Goal: Task Accomplishment & Management: Manage account settings

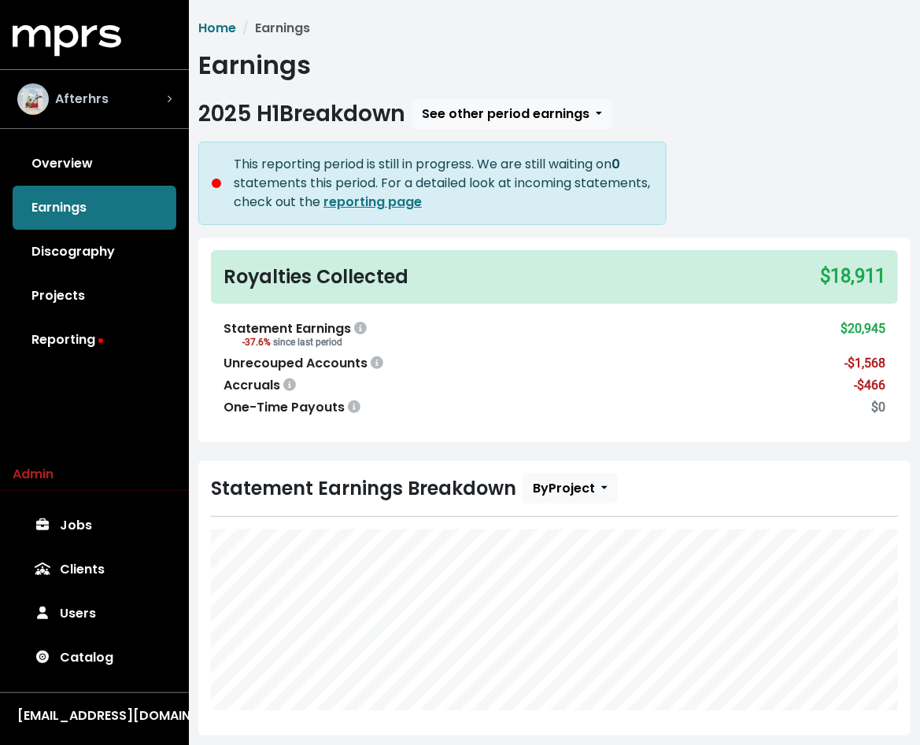
click at [128, 84] on div "Afterhrs" at bounding box center [94, 98] width 154 height 31
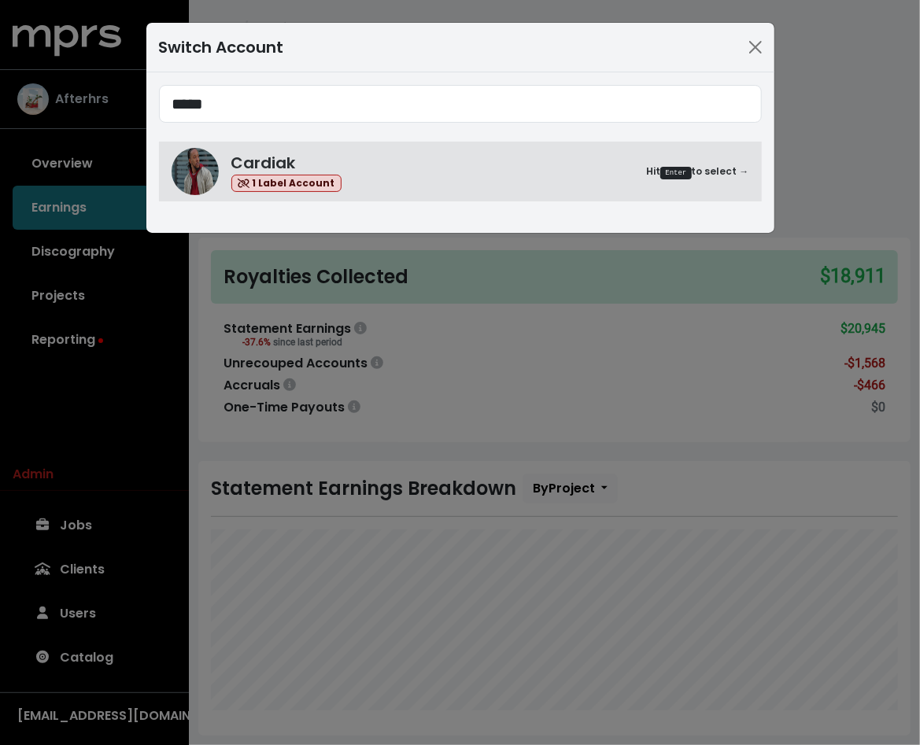
type input "*****"
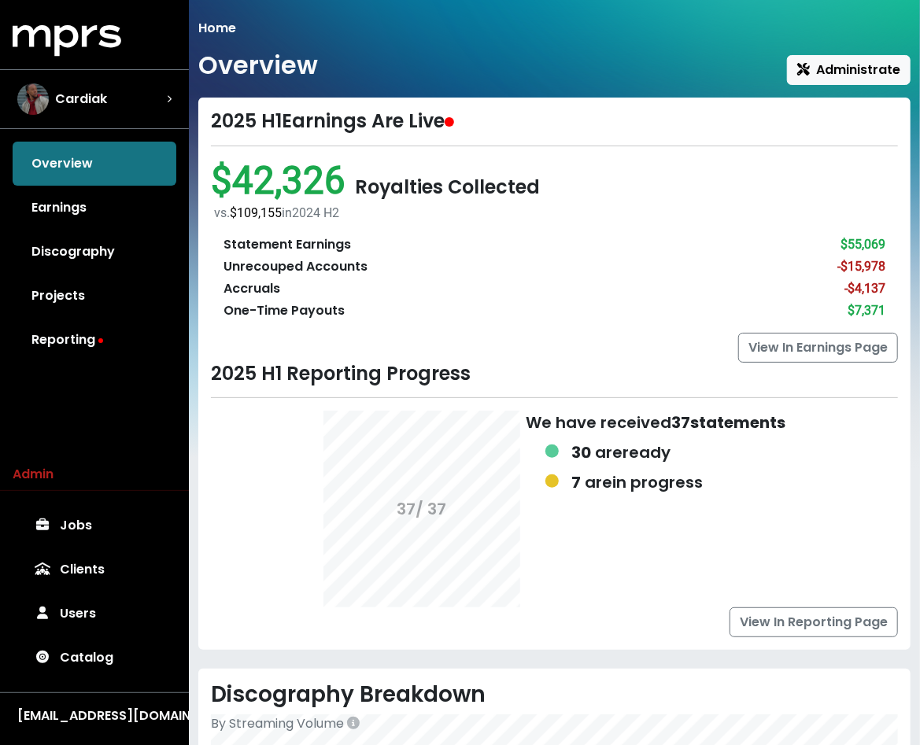
click at [378, 62] on div "Overview Administrate" at bounding box center [554, 67] width 712 height 35
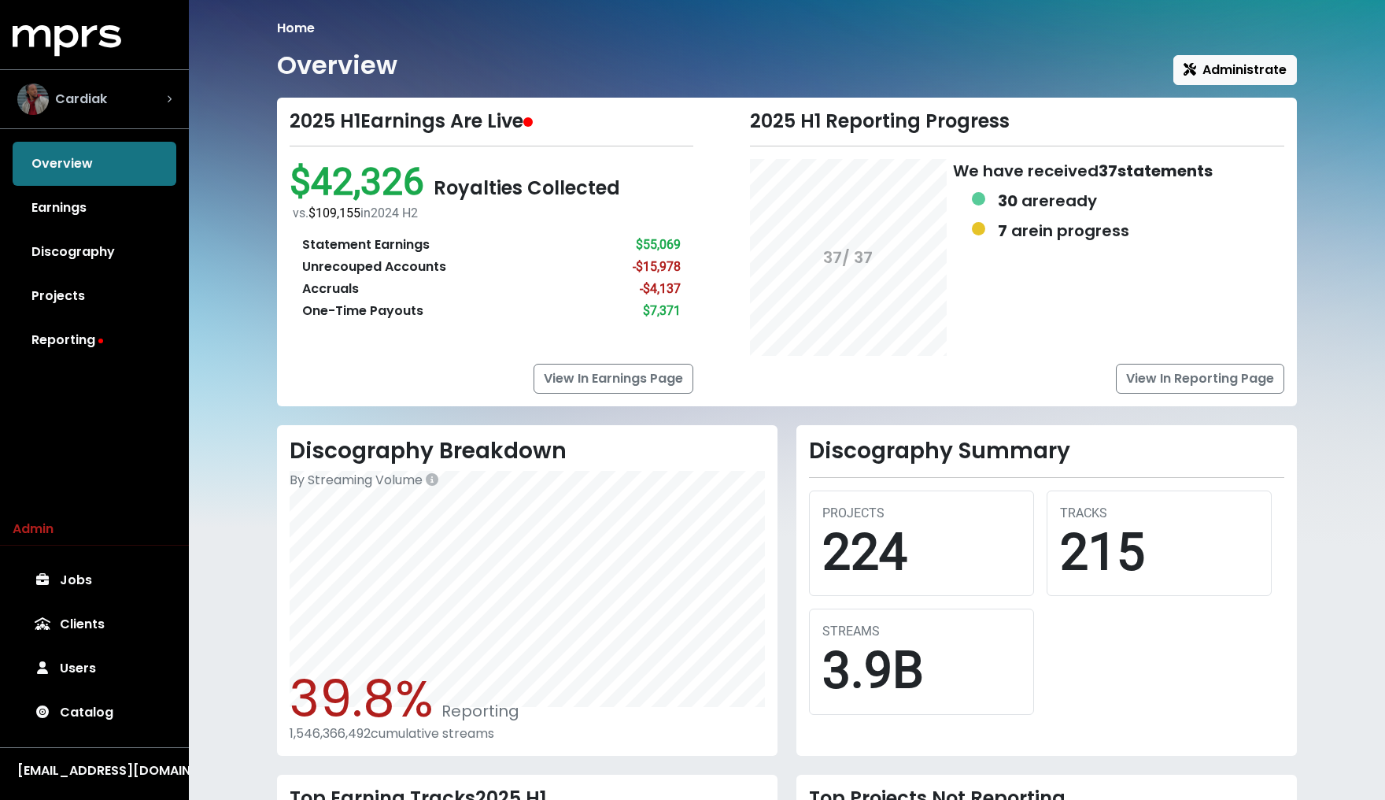
click at [112, 98] on div "Cardiak" at bounding box center [94, 98] width 154 height 31
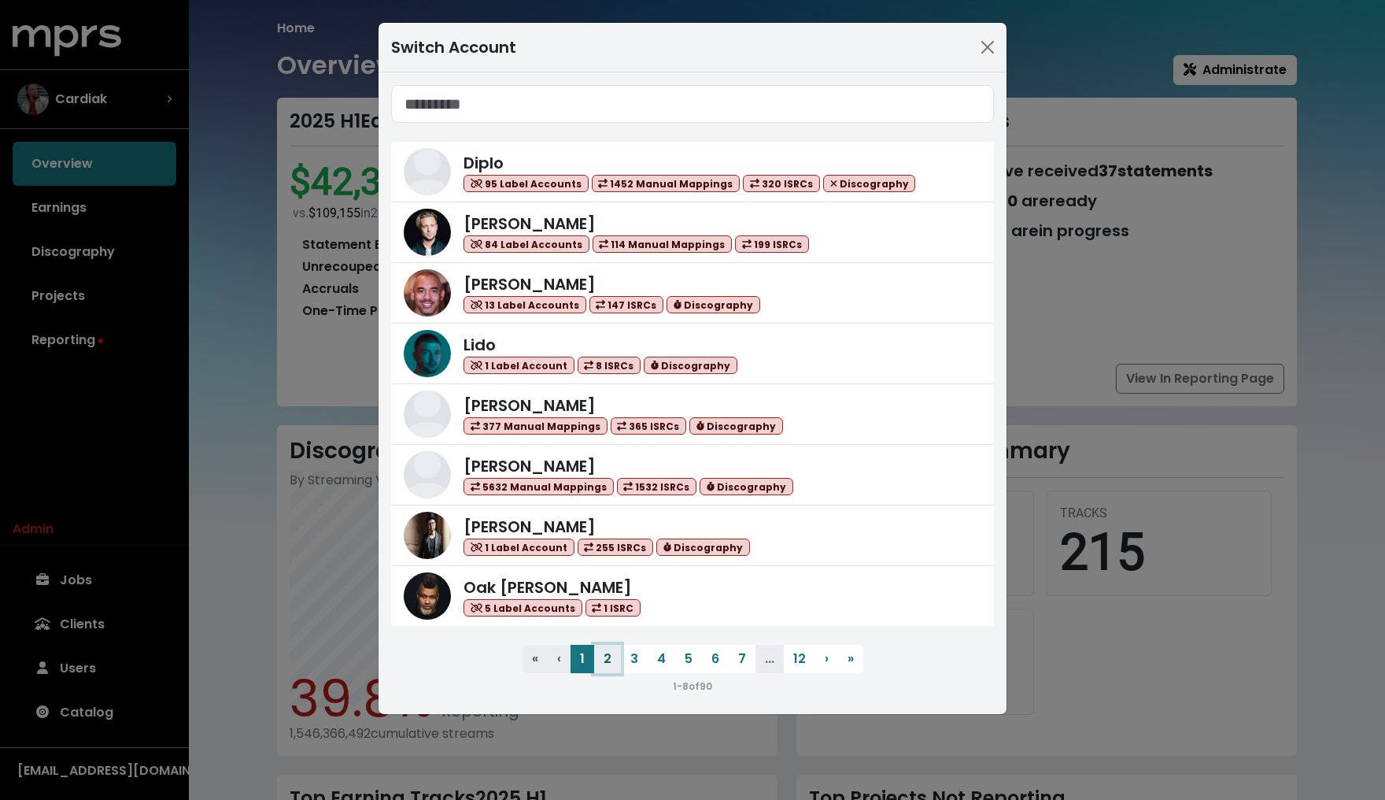
click at [605, 656] on button "2" at bounding box center [607, 659] width 27 height 28
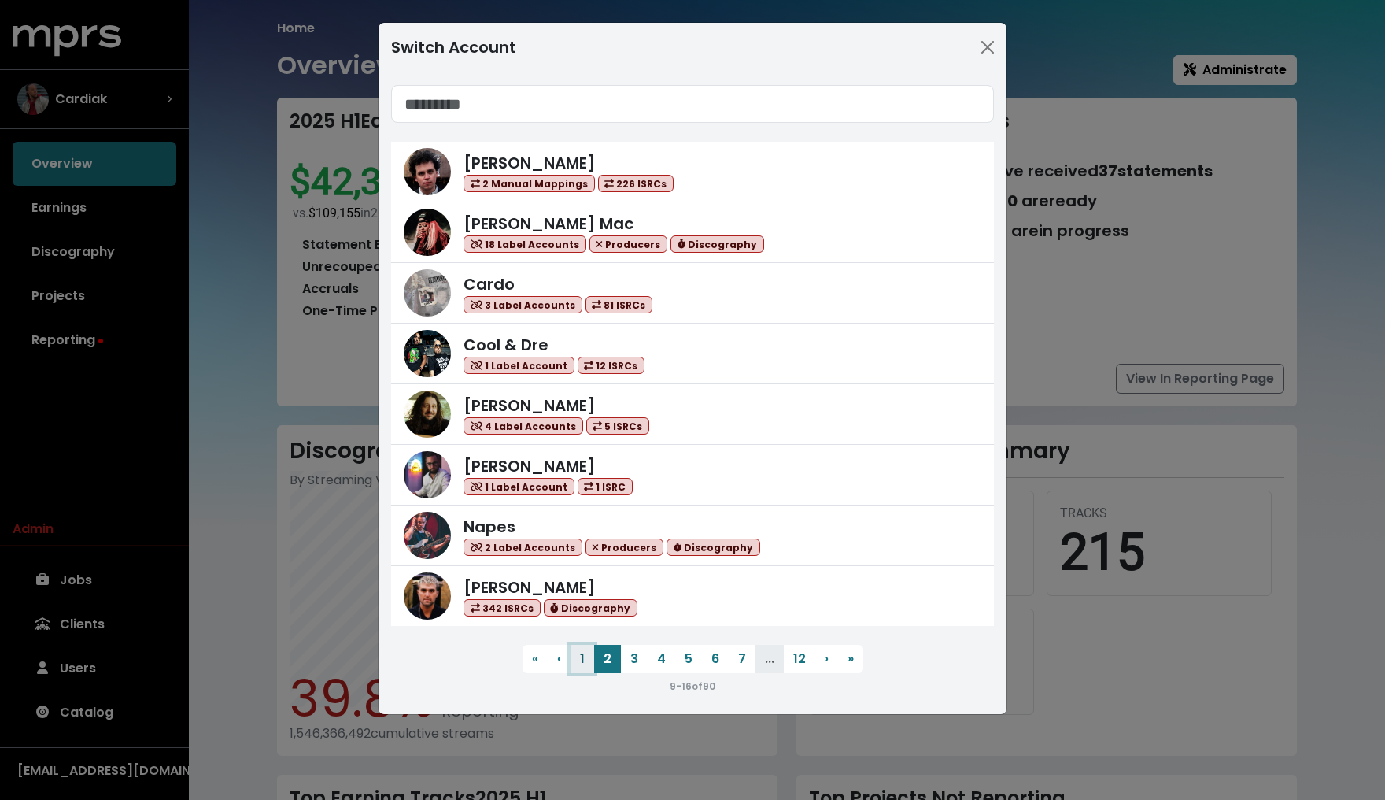
click at [585, 651] on button "1" at bounding box center [583, 659] width 24 height 28
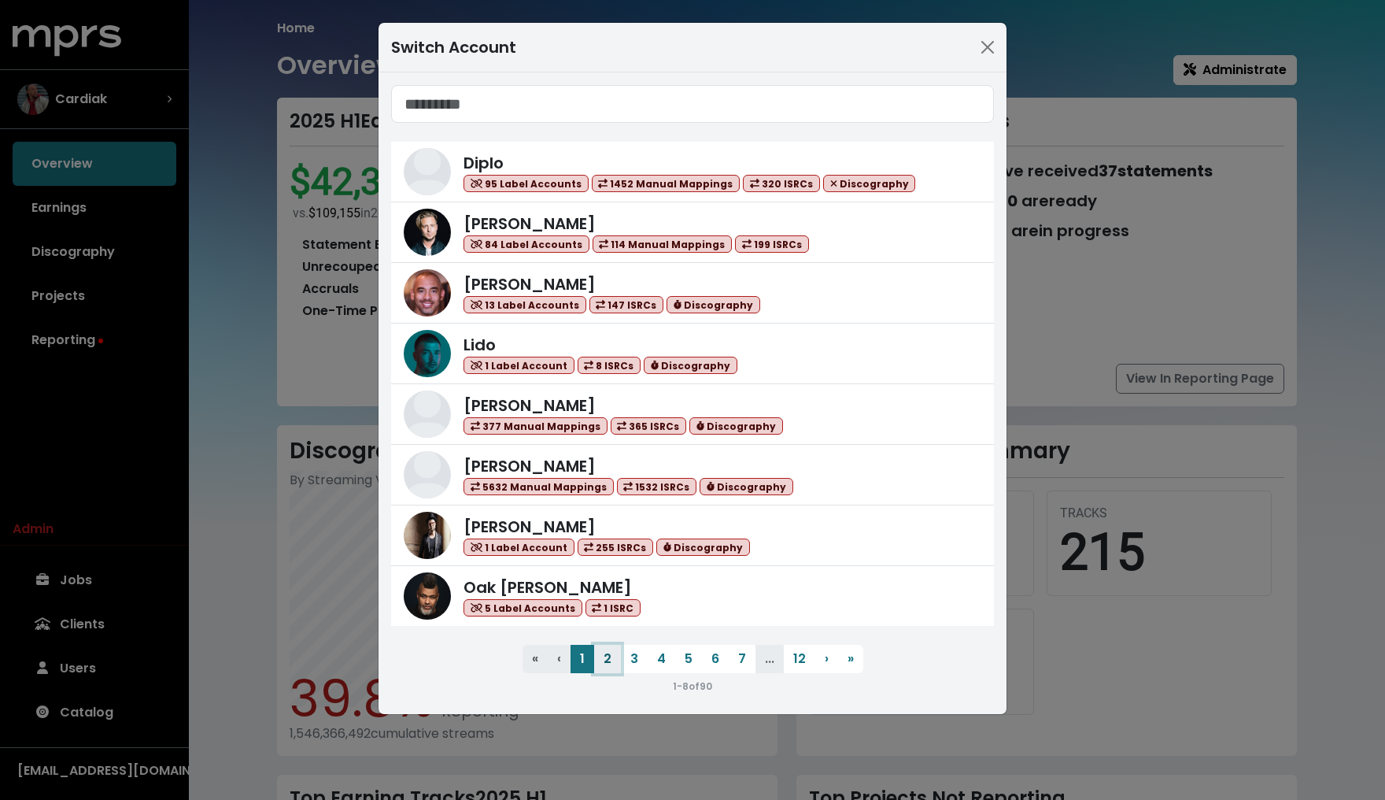
click at [616, 653] on button "2" at bounding box center [607, 659] width 27 height 28
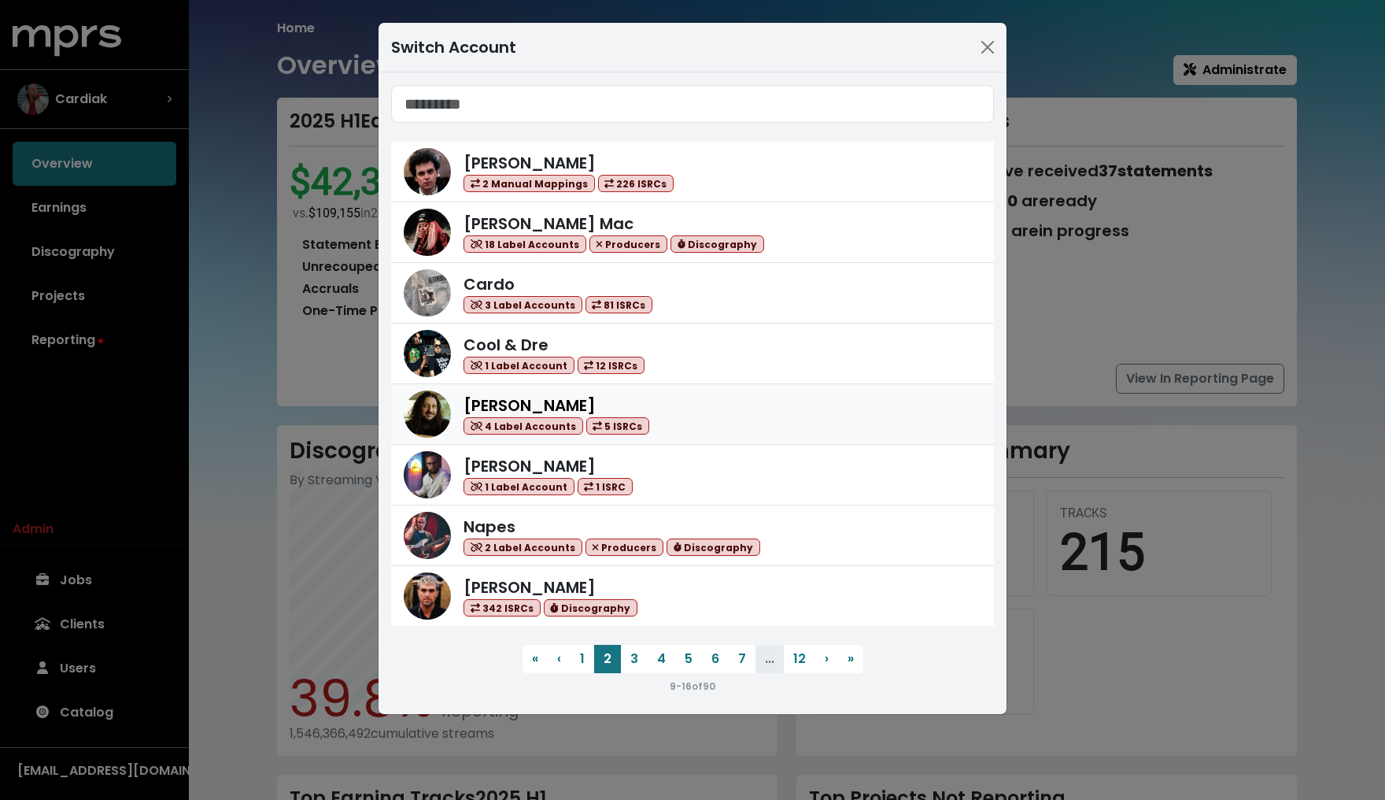
click at [649, 395] on div "[PERSON_NAME] 4 Label Accounts 5 ISRCs" at bounding box center [723, 415] width 518 height 42
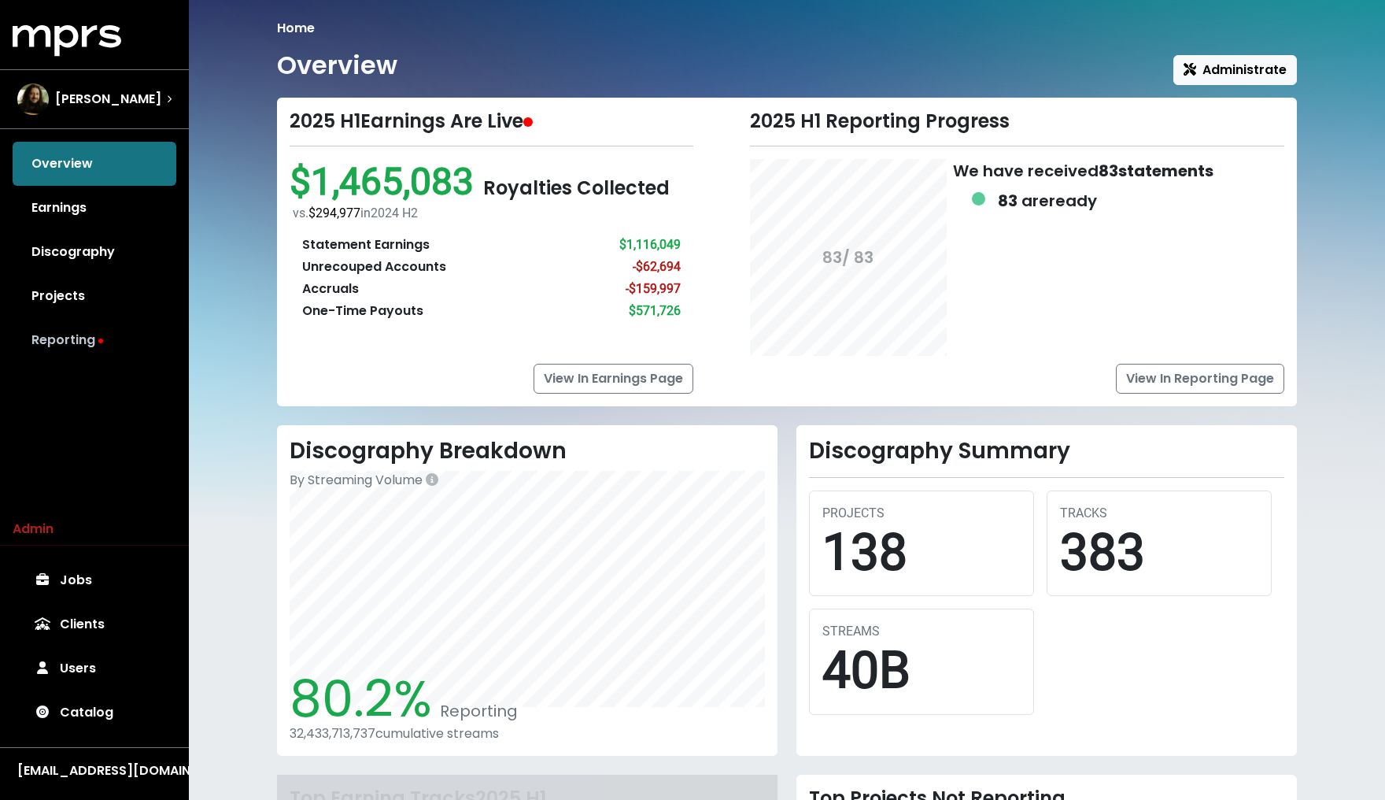
click at [46, 338] on link "Reporting" at bounding box center [95, 340] width 164 height 44
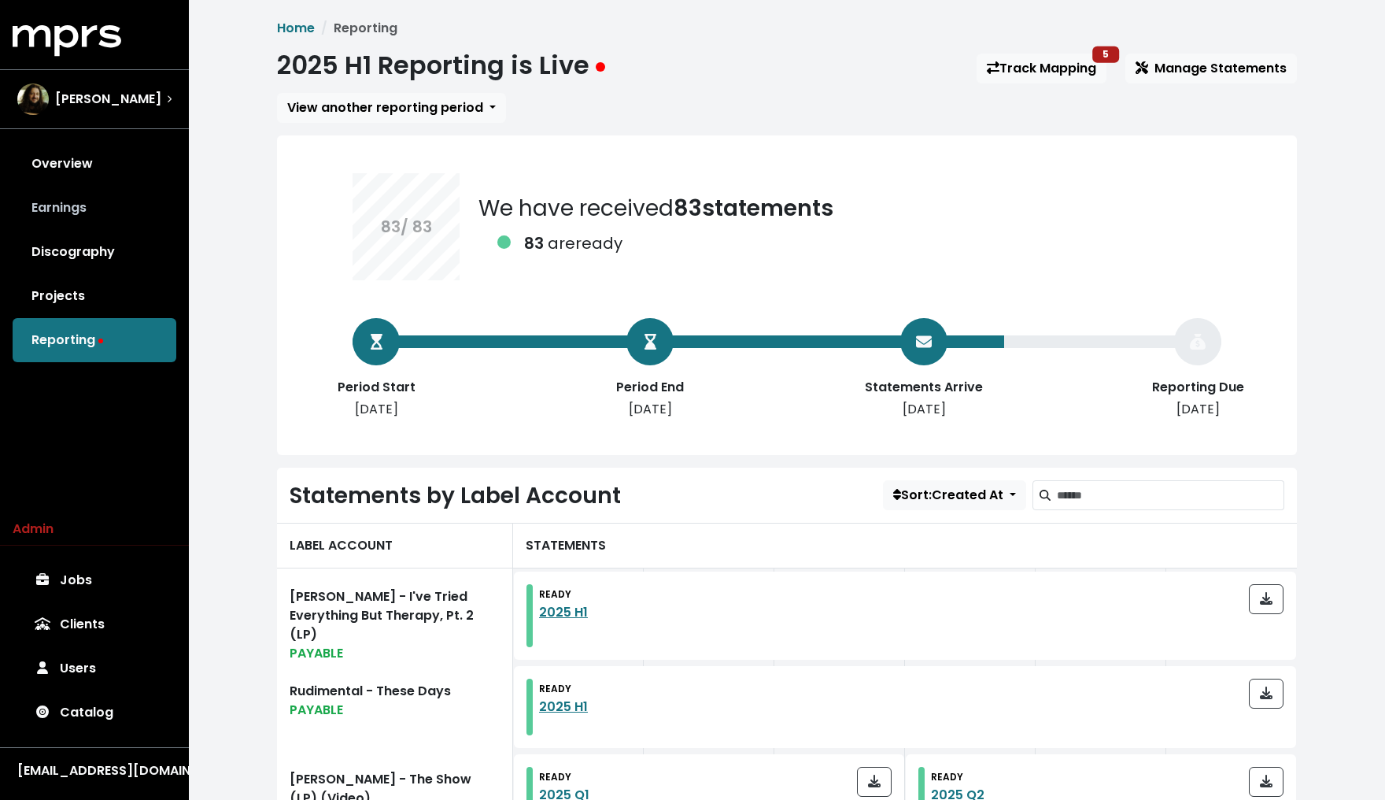
click at [110, 216] on link "Earnings" at bounding box center [95, 208] width 164 height 44
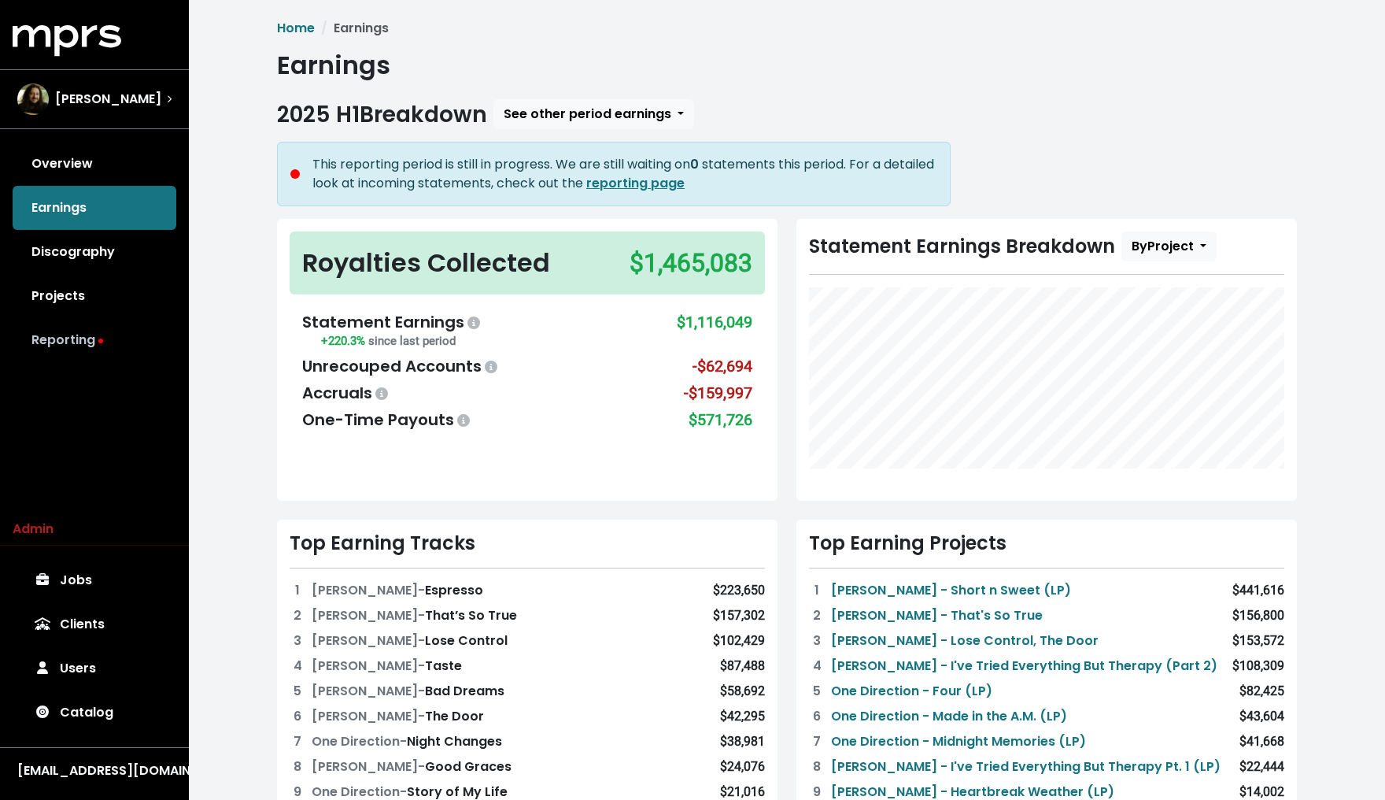
click at [109, 341] on link "Reporting" at bounding box center [95, 340] width 164 height 44
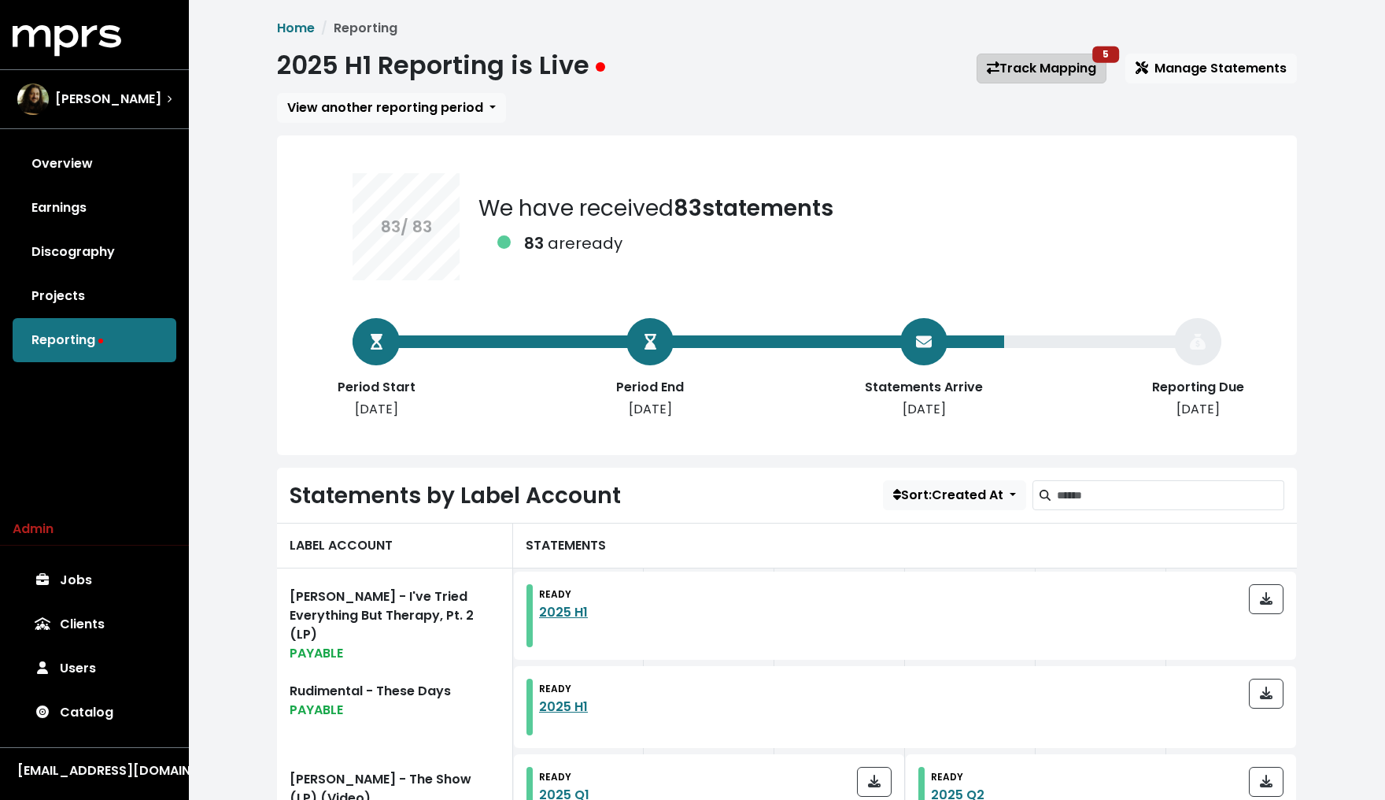
click at [919, 61] on link "Track Mapping 5" at bounding box center [1042, 69] width 130 height 30
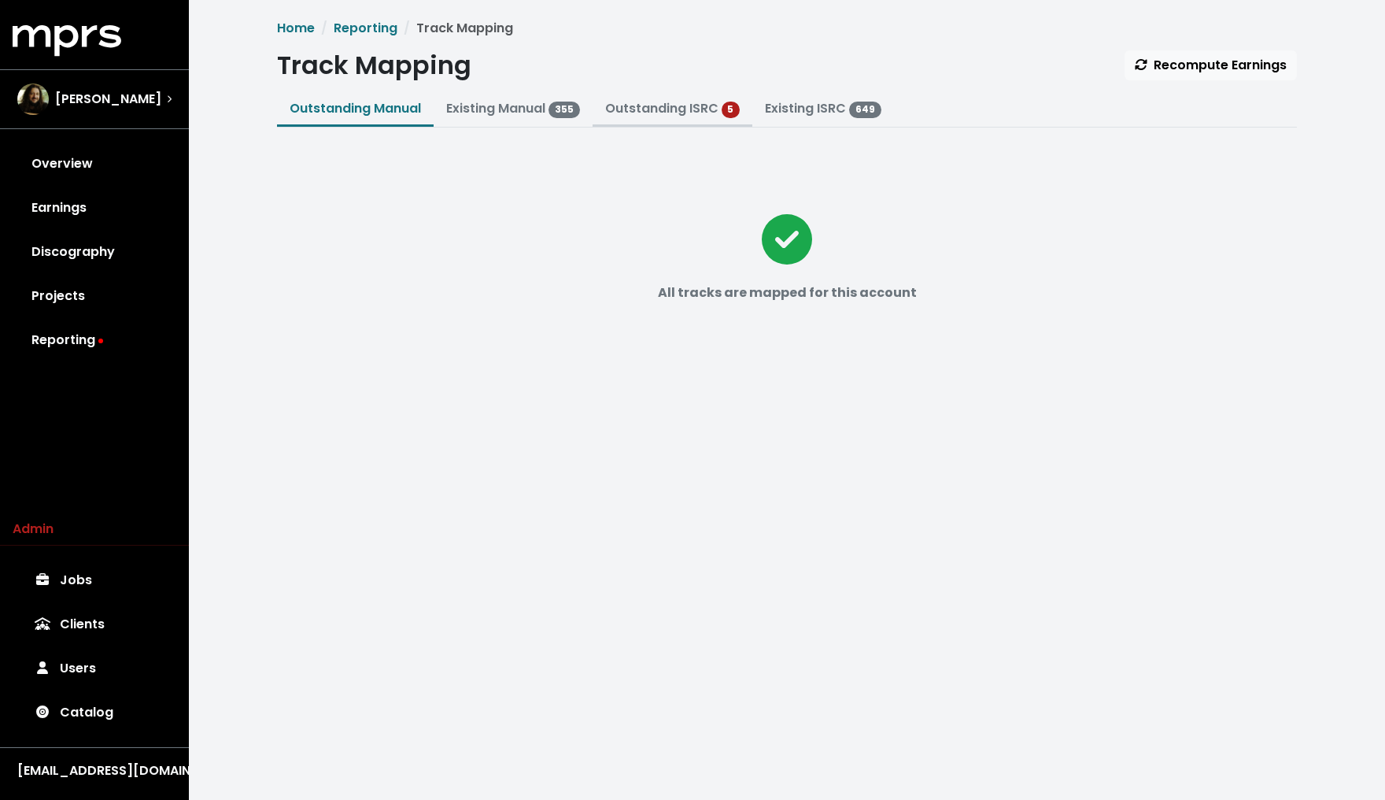
click at [730, 120] on button "Outstanding ISRC 5" at bounding box center [673, 110] width 161 height 34
click at [694, 113] on link "Outstanding ISRC" at bounding box center [661, 108] width 113 height 18
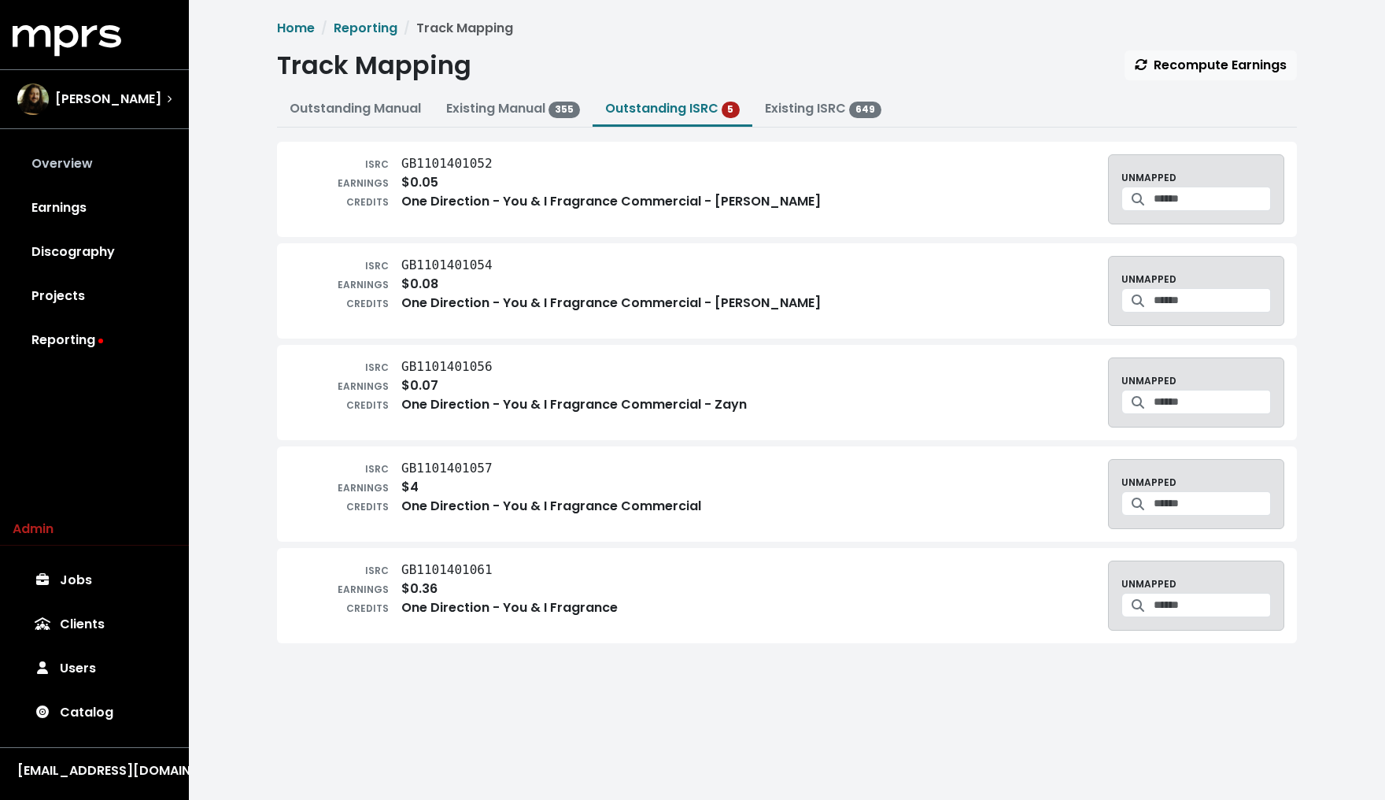
click at [124, 165] on link "Overview" at bounding box center [95, 164] width 164 height 44
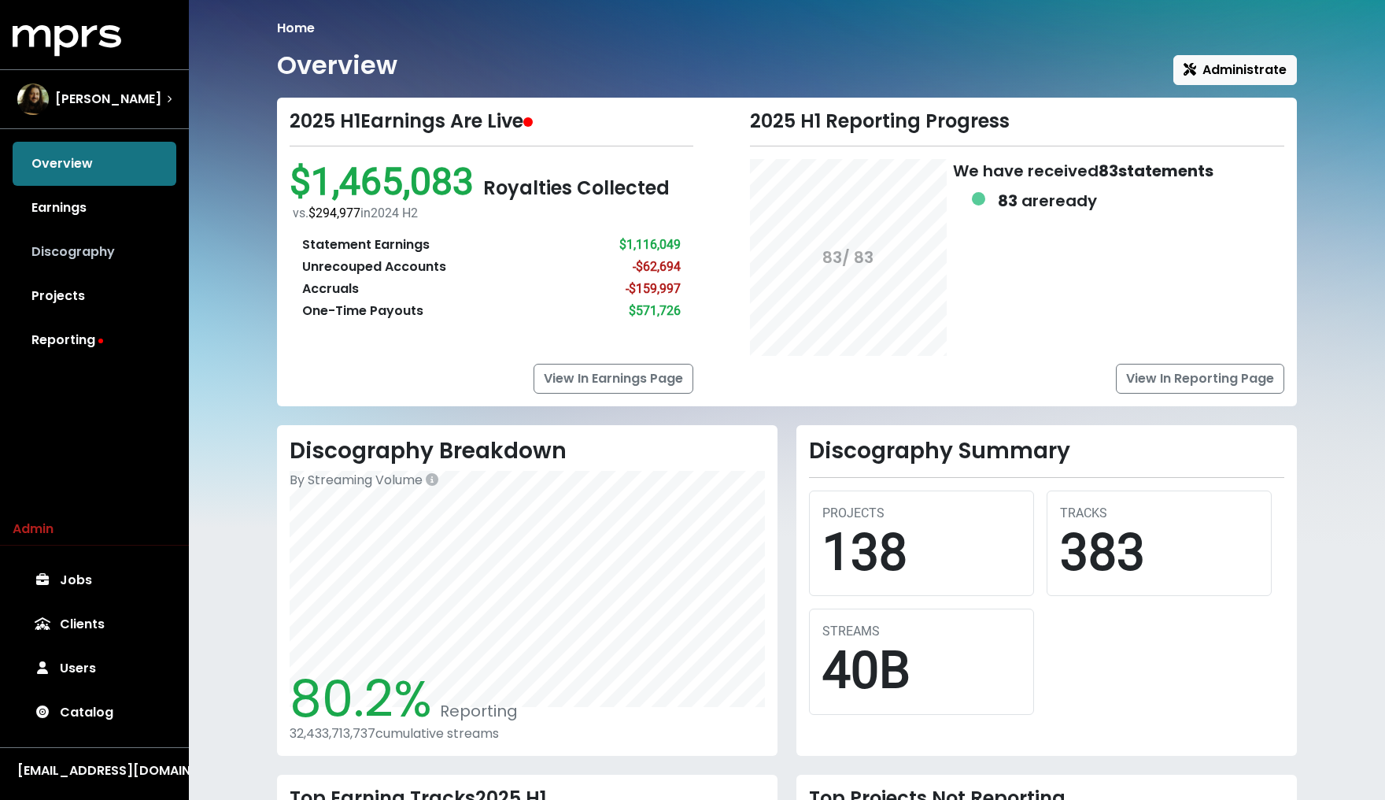
click at [114, 231] on link "Discography" at bounding box center [95, 252] width 164 height 44
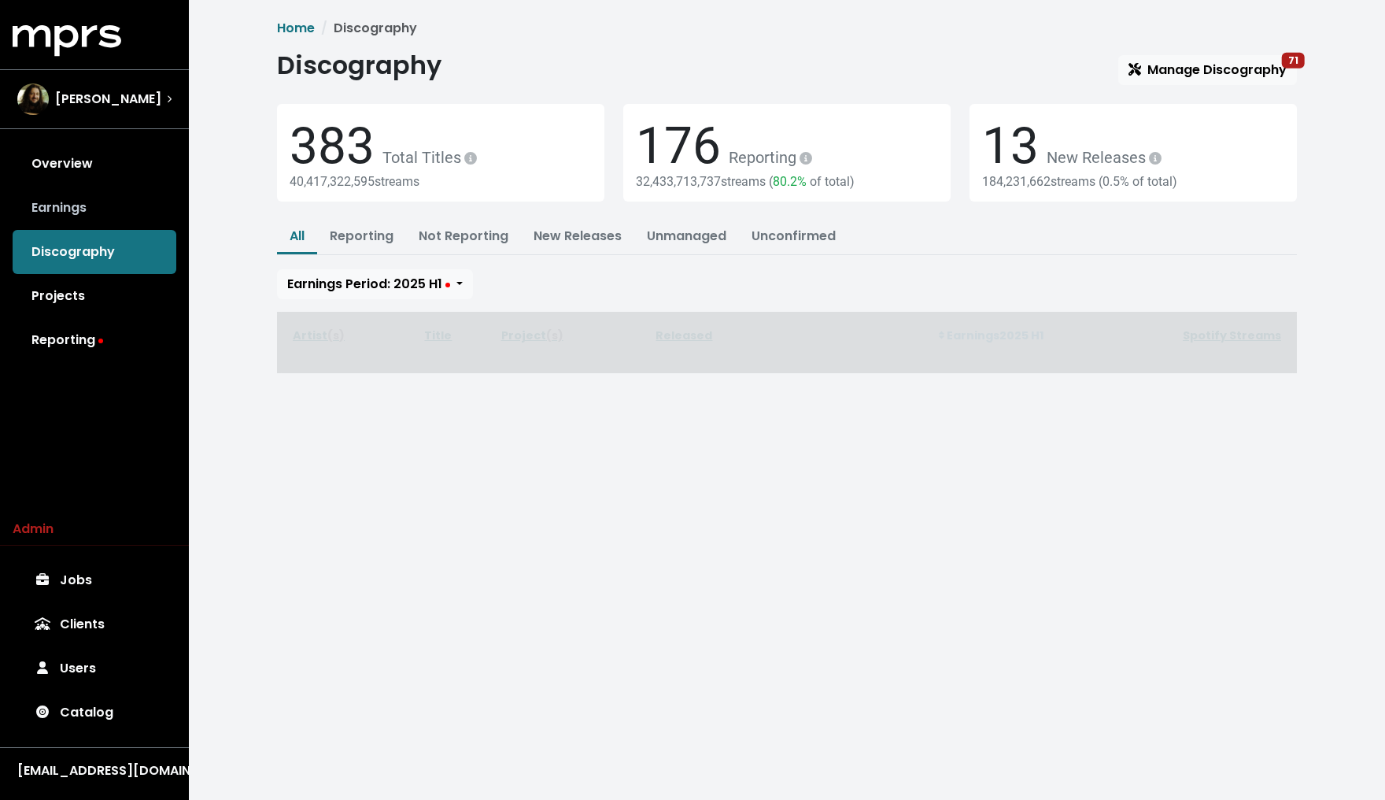
click at [108, 213] on link "Earnings" at bounding box center [95, 208] width 164 height 44
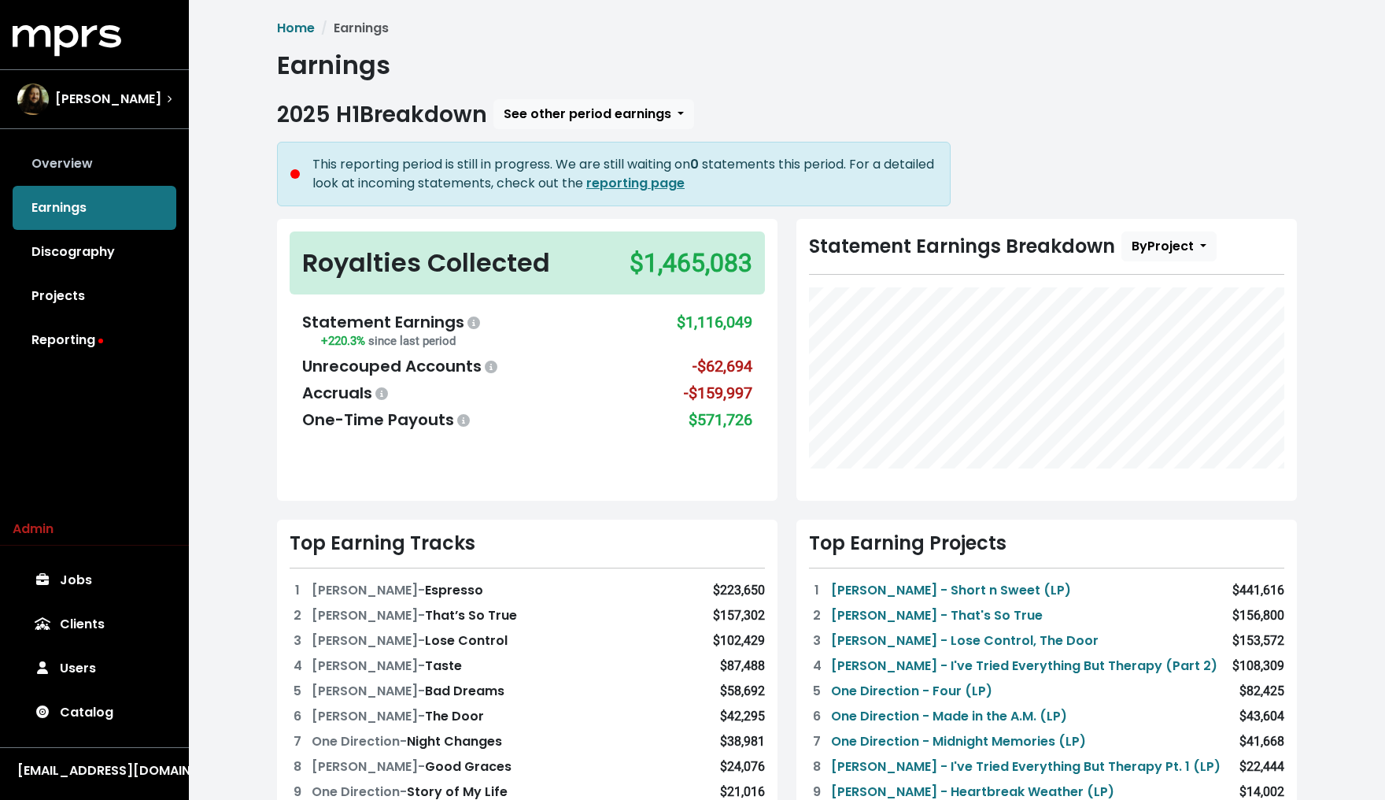
click at [101, 161] on link "Overview" at bounding box center [95, 164] width 164 height 44
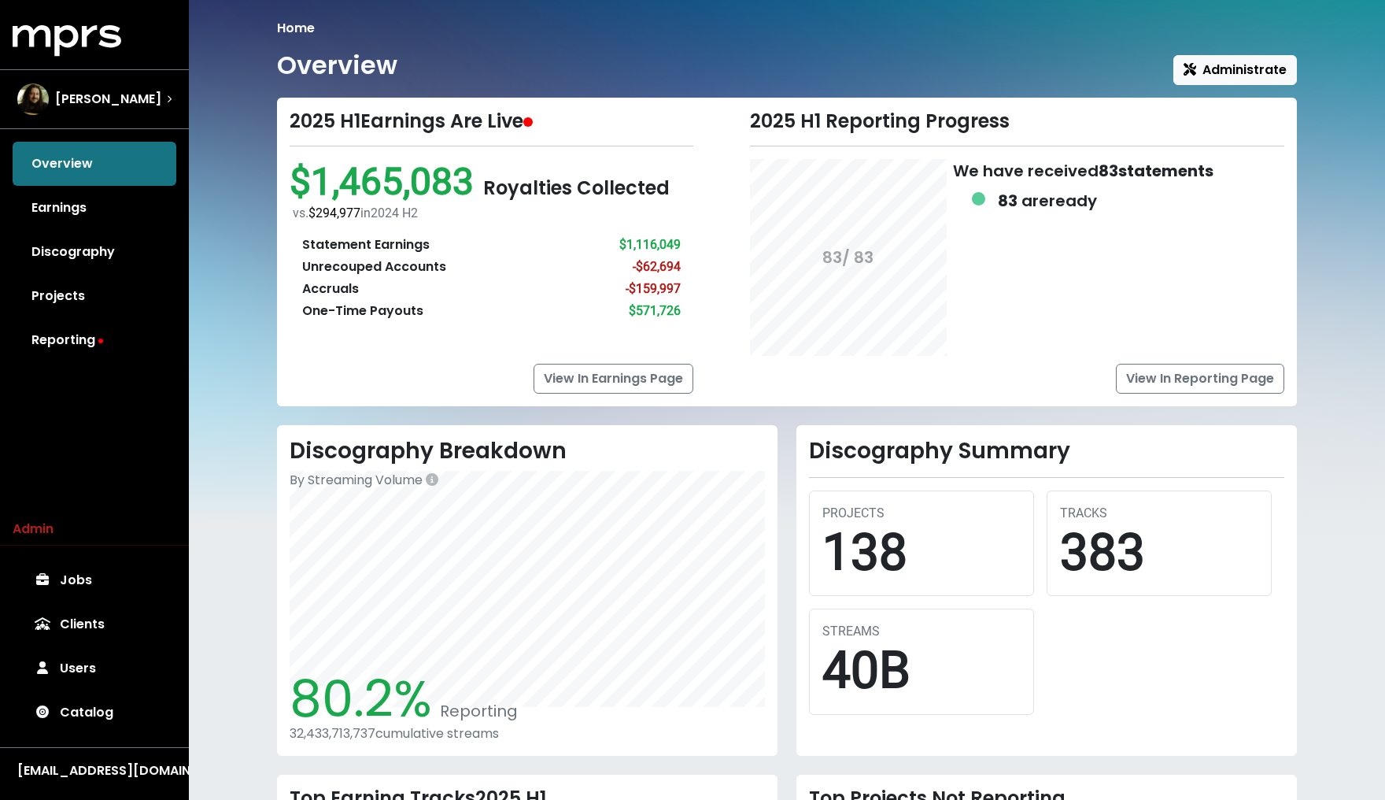
click at [239, 128] on div "Home Overview Administrate 2025 H1 Earnings Are Live $1,465,083 Royalties Colle…" at bounding box center [787, 543] width 1196 height 1086
click at [135, 116] on div "[PERSON_NAME]" at bounding box center [94, 99] width 179 height 57
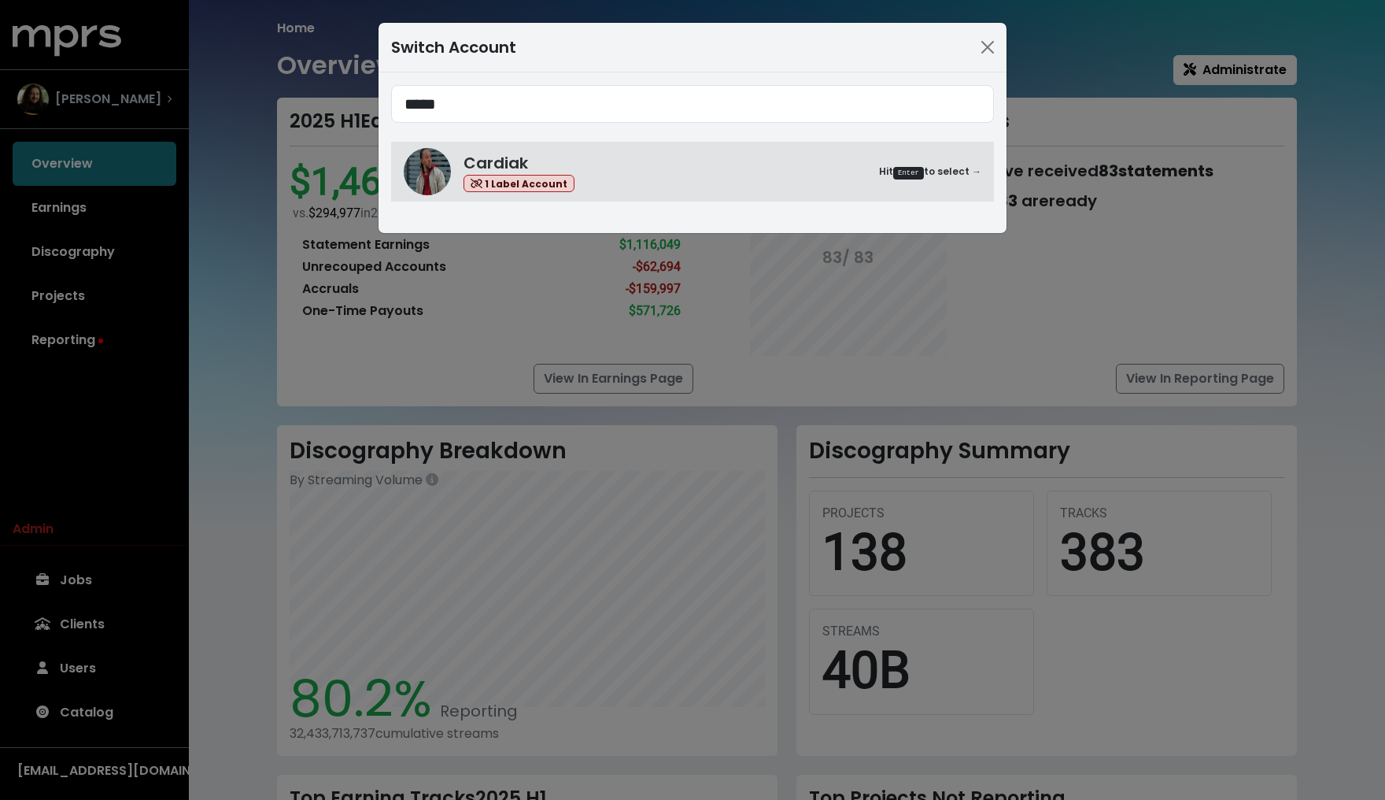
type input "*****"
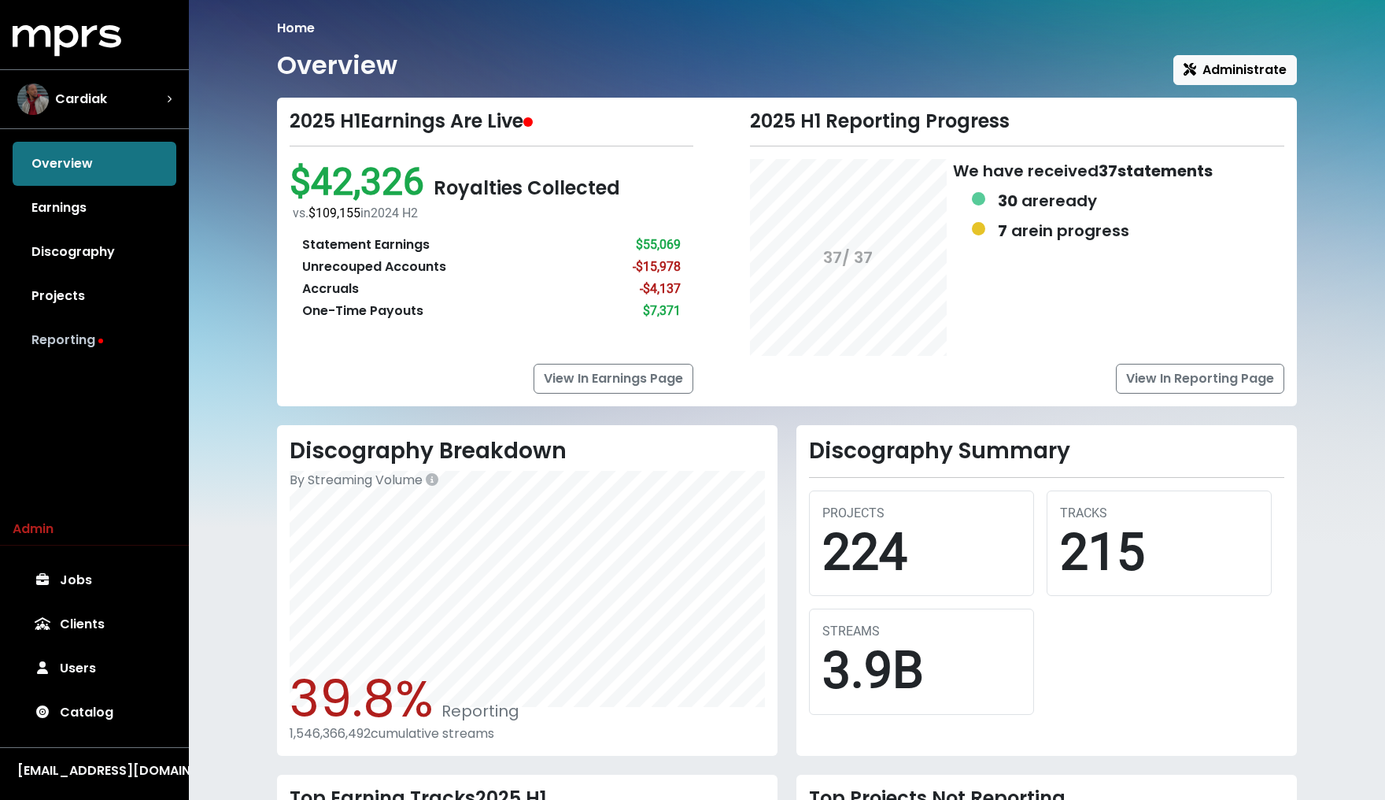
click at [54, 337] on link "Reporting" at bounding box center [95, 340] width 164 height 44
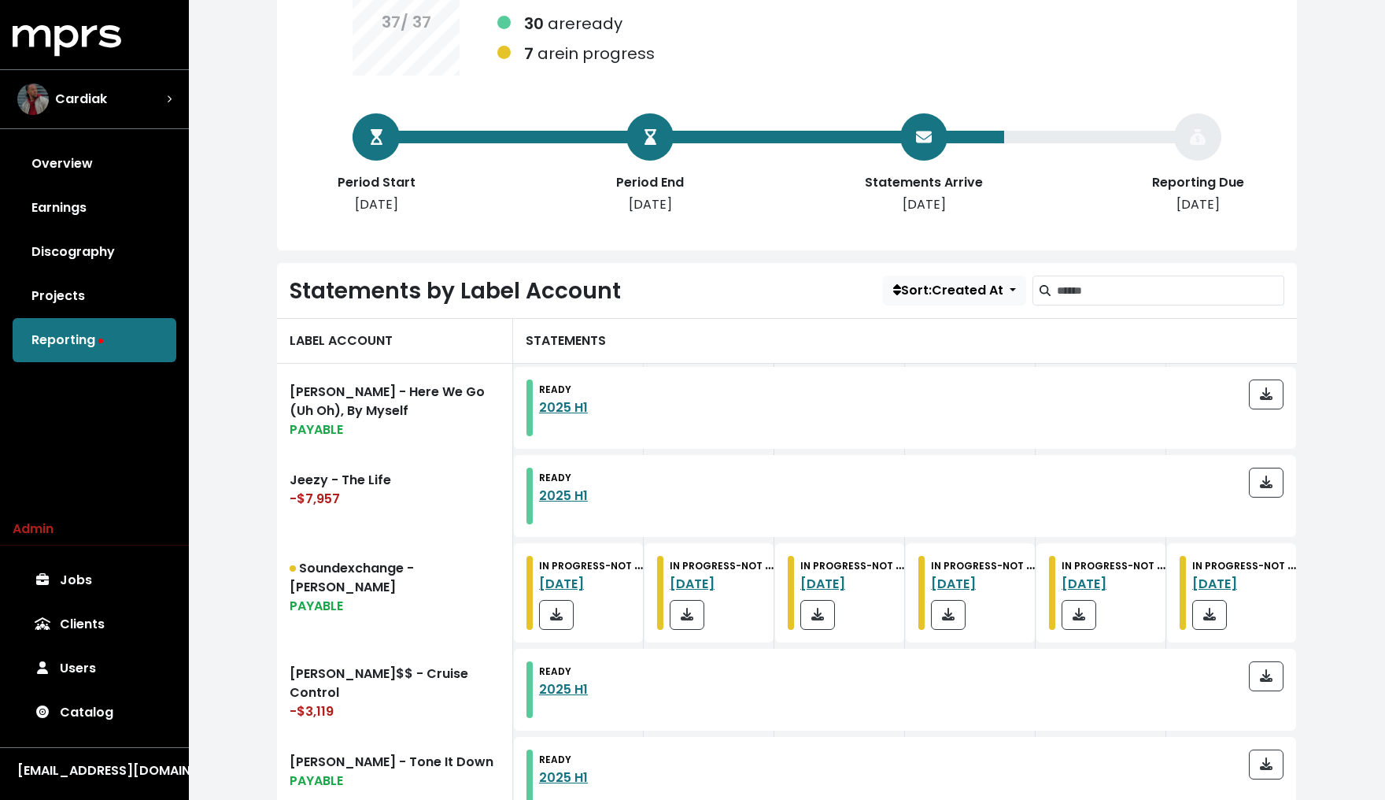
scroll to position [211, 0]
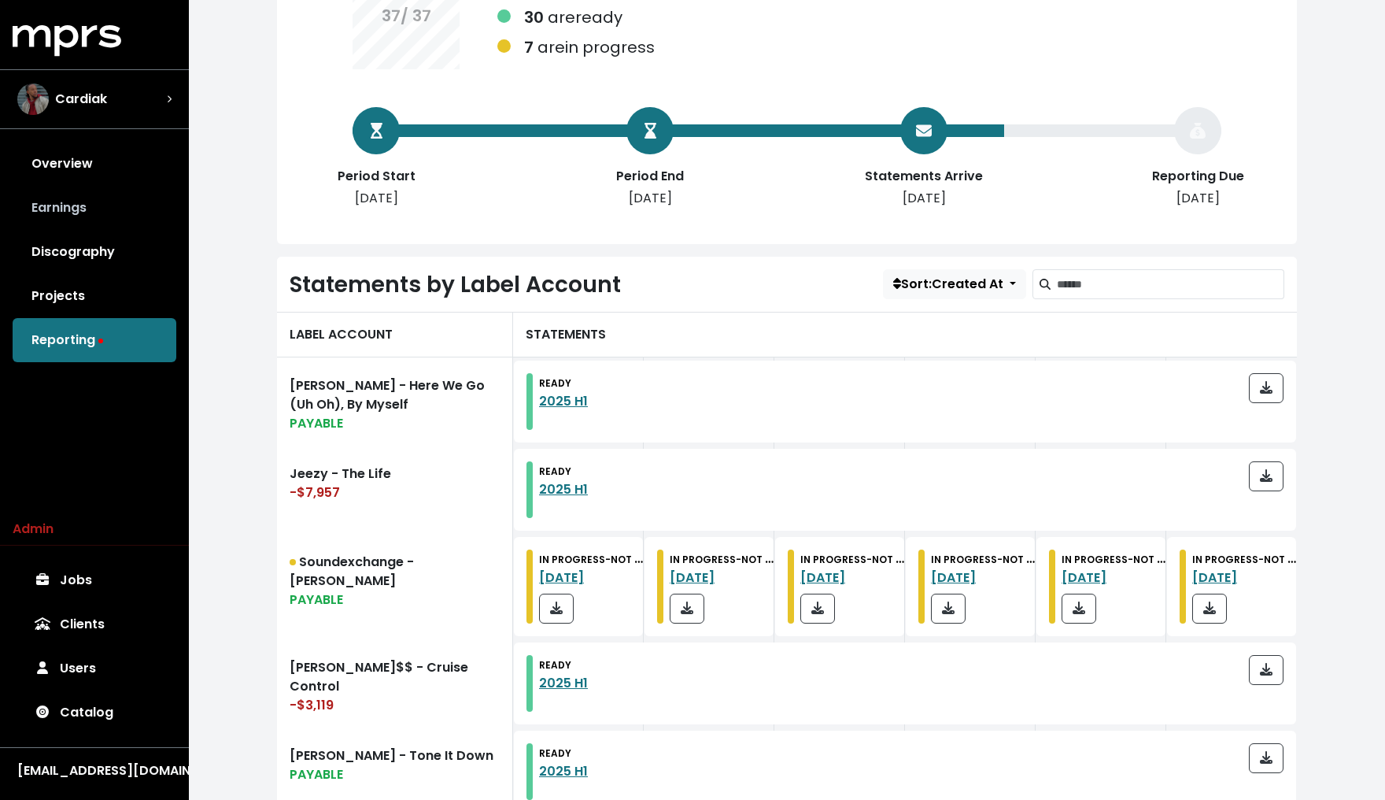
click at [49, 203] on link "Earnings" at bounding box center [95, 208] width 164 height 44
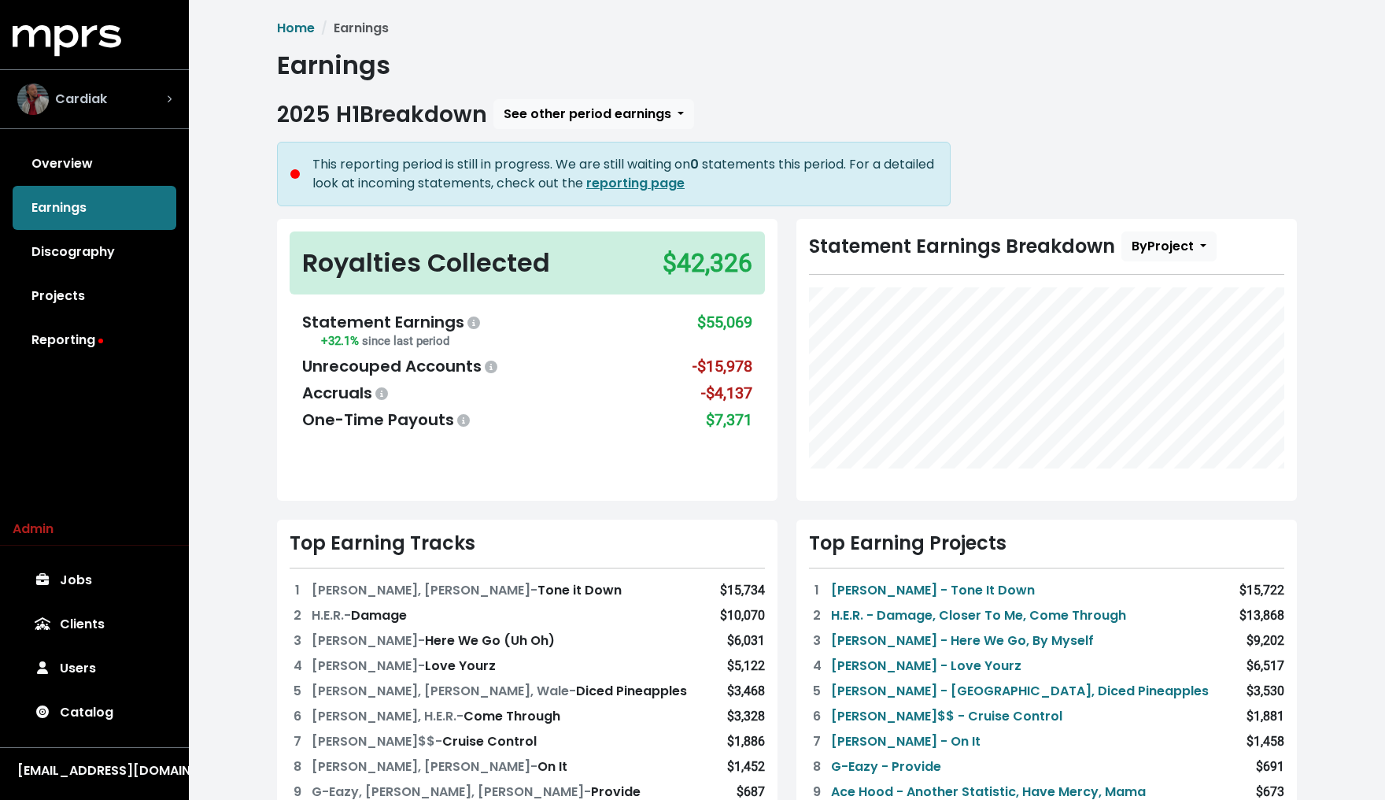
click at [129, 84] on div "Cardiak" at bounding box center [94, 98] width 154 height 31
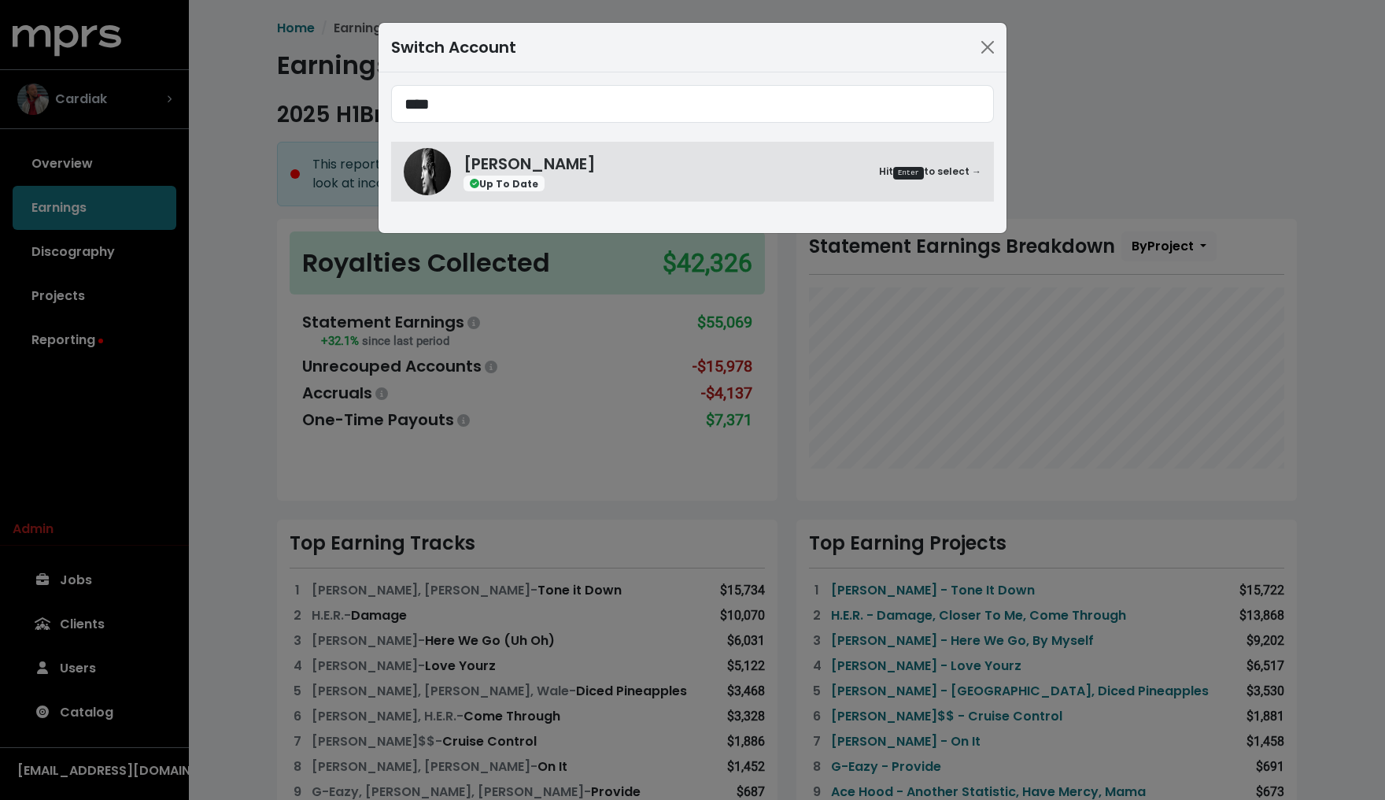
type input "****"
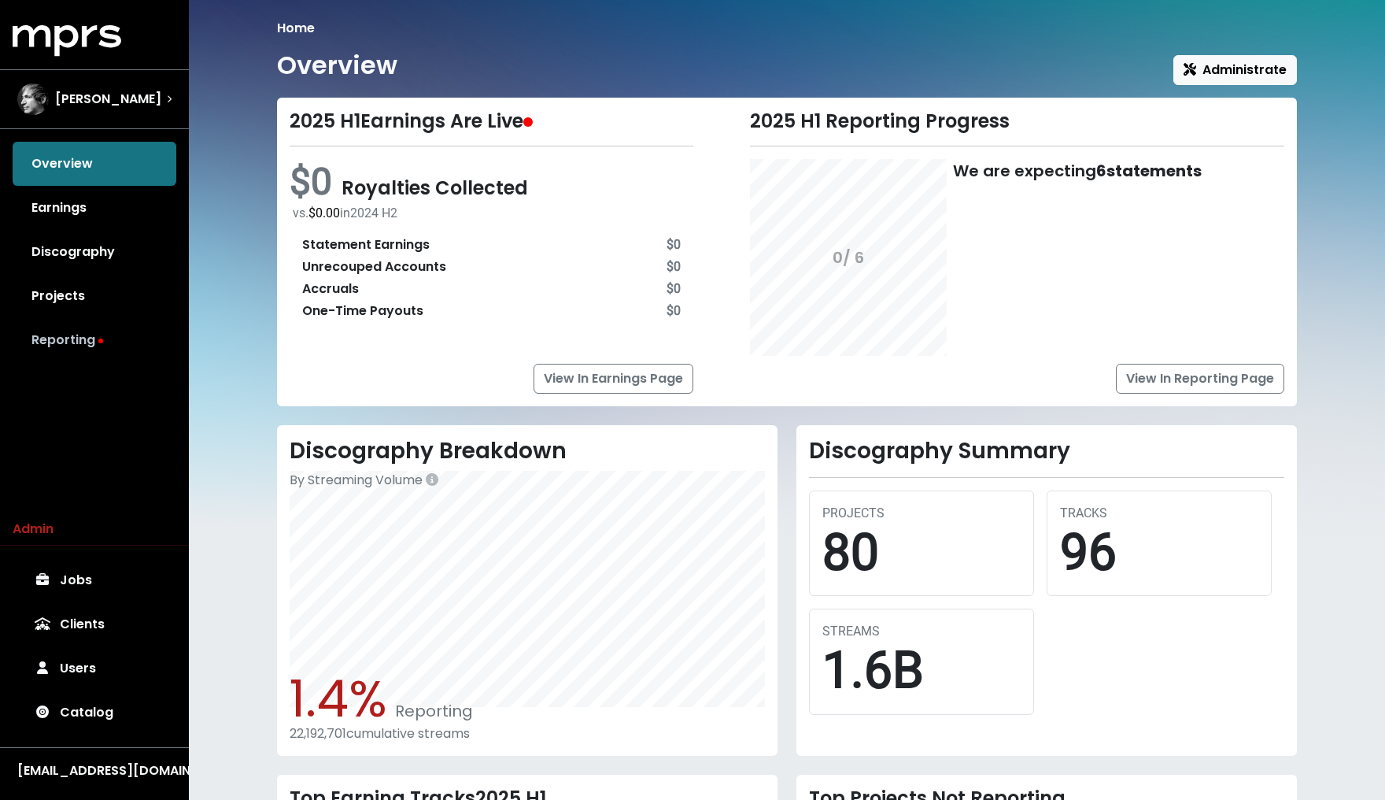
click at [82, 347] on link "Reporting" at bounding box center [95, 340] width 164 height 44
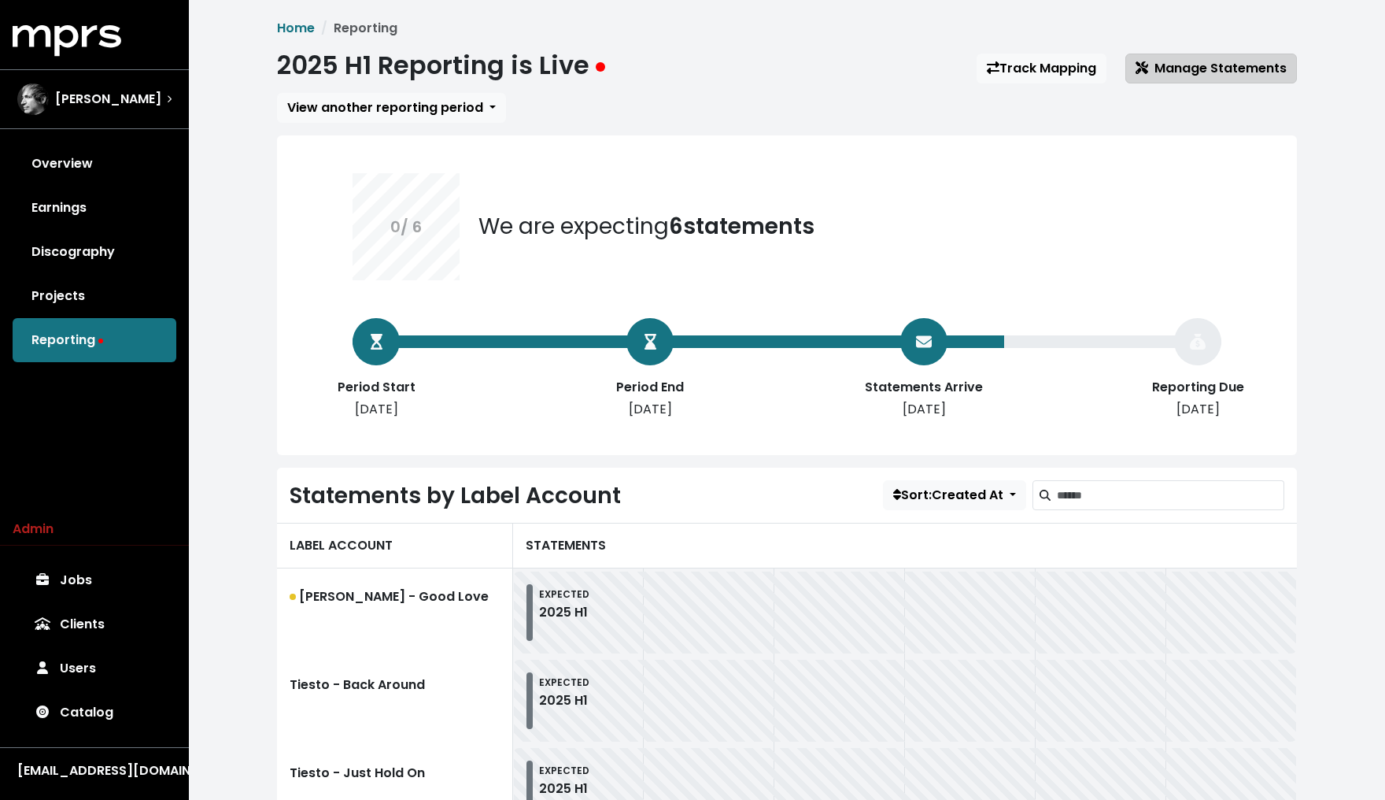
click at [919, 60] on span "Manage Statements" at bounding box center [1211, 68] width 151 height 18
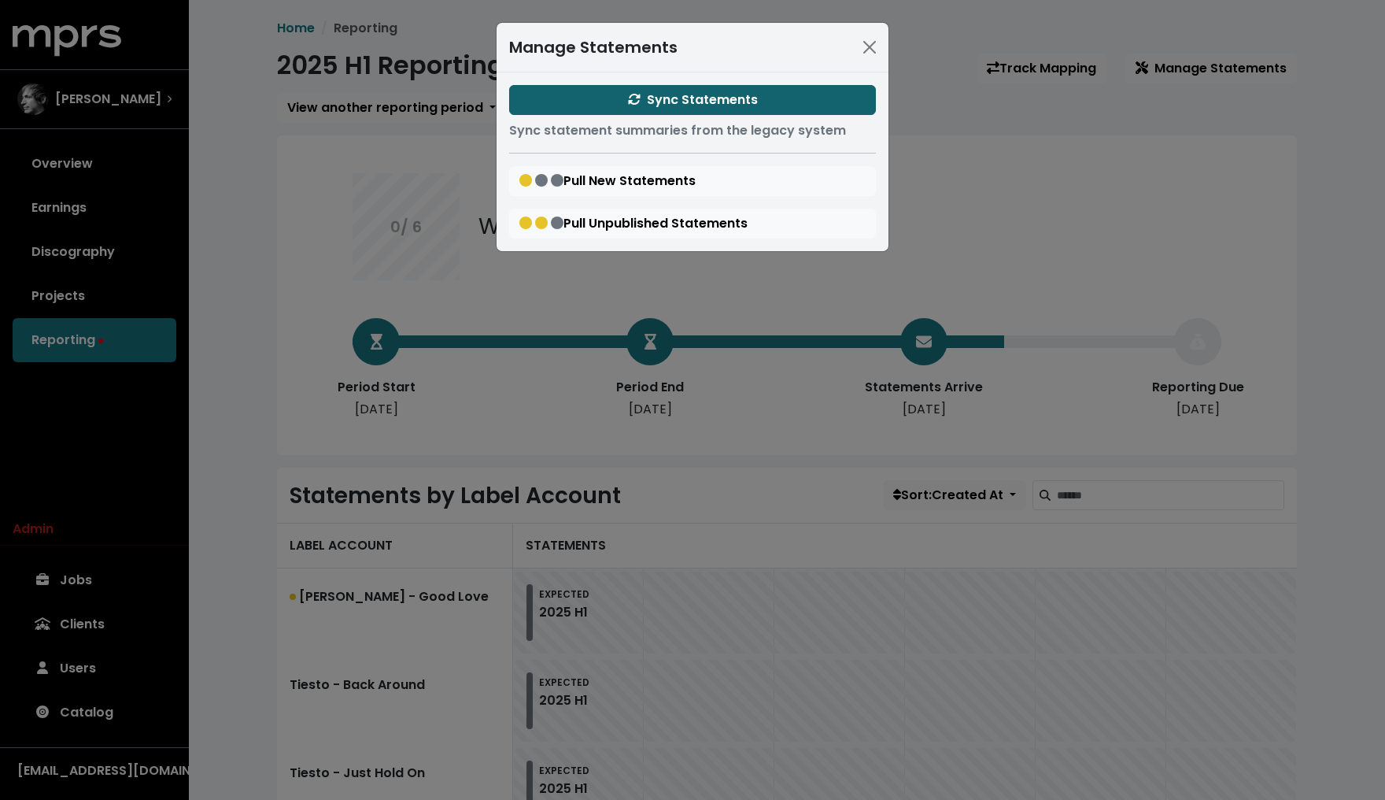
click at [790, 102] on button "Sync Statements" at bounding box center [692, 100] width 367 height 30
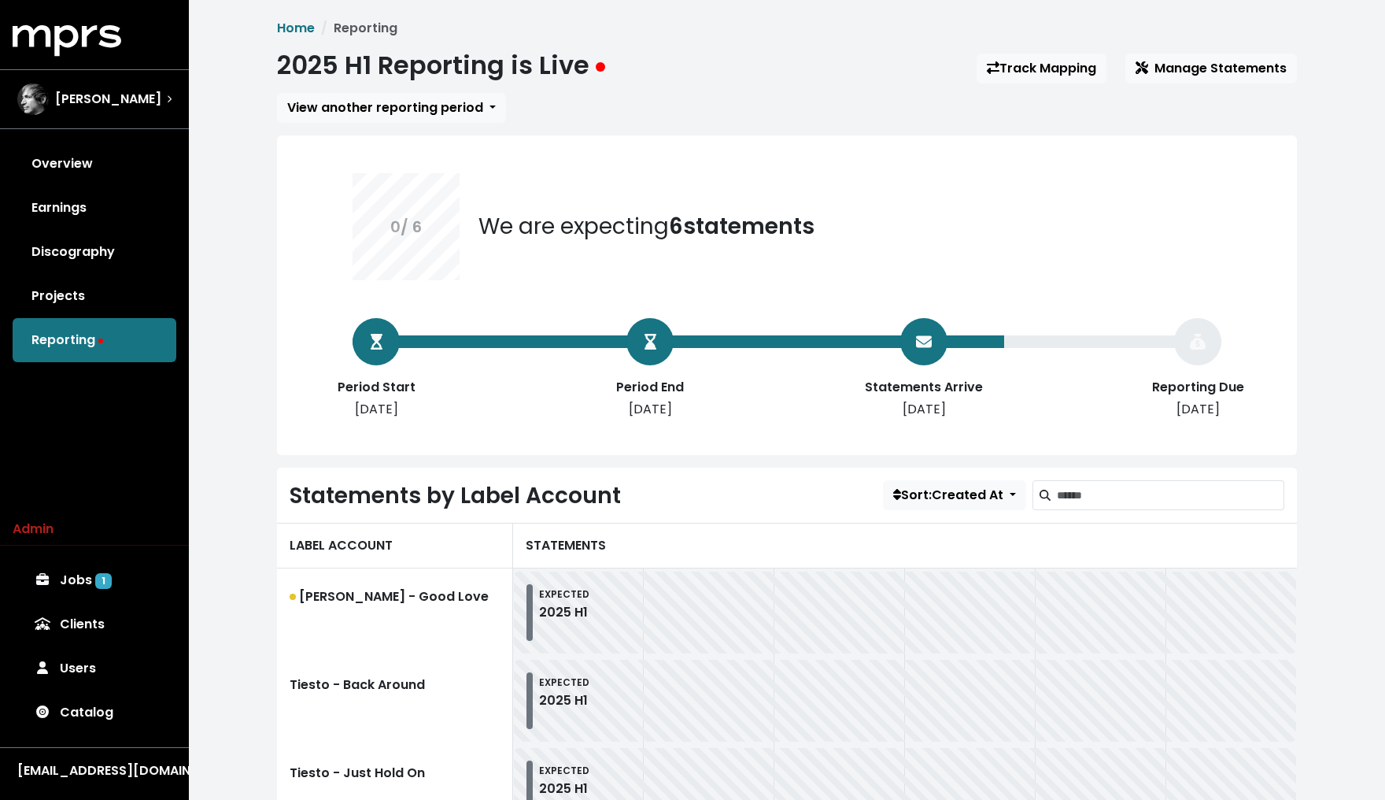
click at [241, 292] on div "Home Reporting 2025 H1 Reporting is Live Track Mapping Manage Statements View a…" at bounding box center [787, 592] width 1196 height 1185
click at [105, 587] on span "1" at bounding box center [103, 581] width 17 height 16
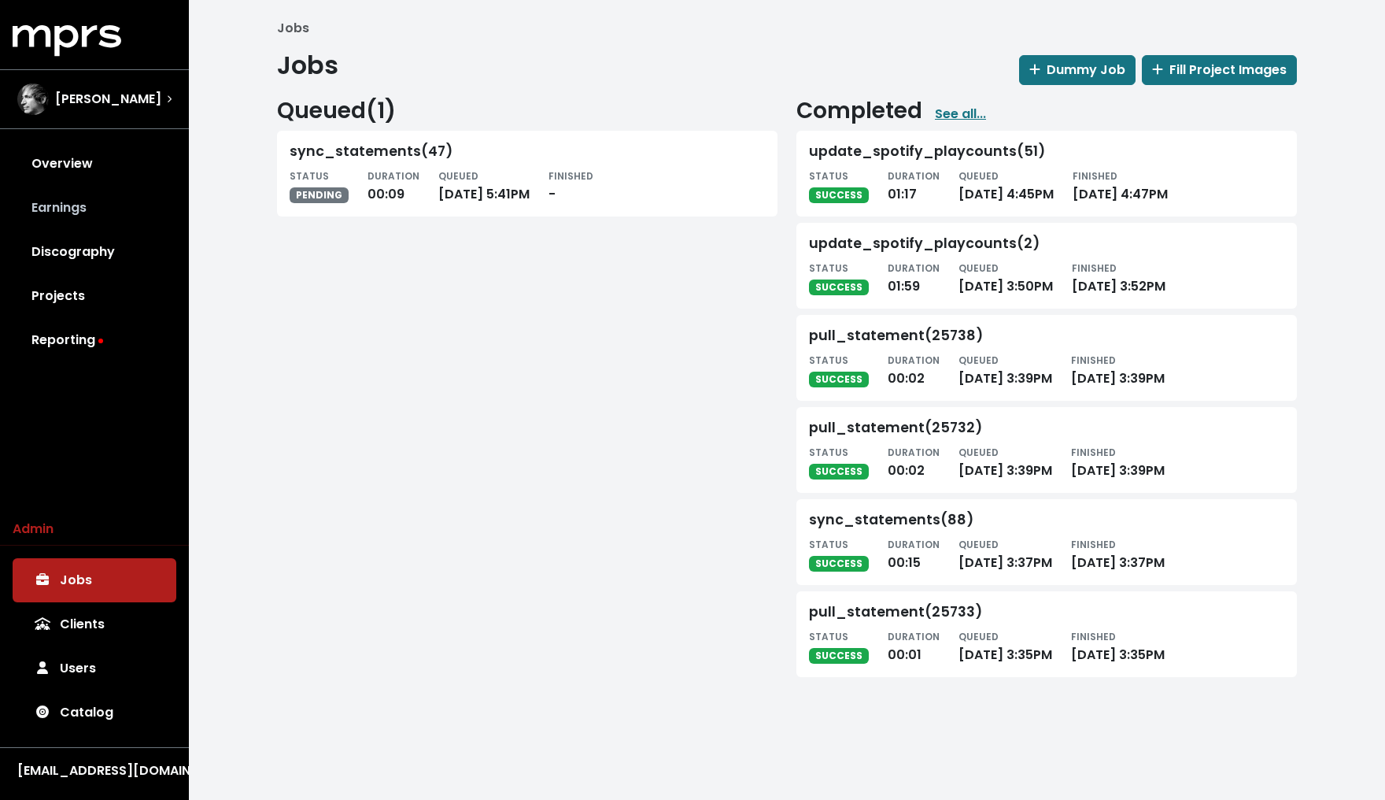
click at [83, 209] on link "Earnings" at bounding box center [95, 208] width 164 height 44
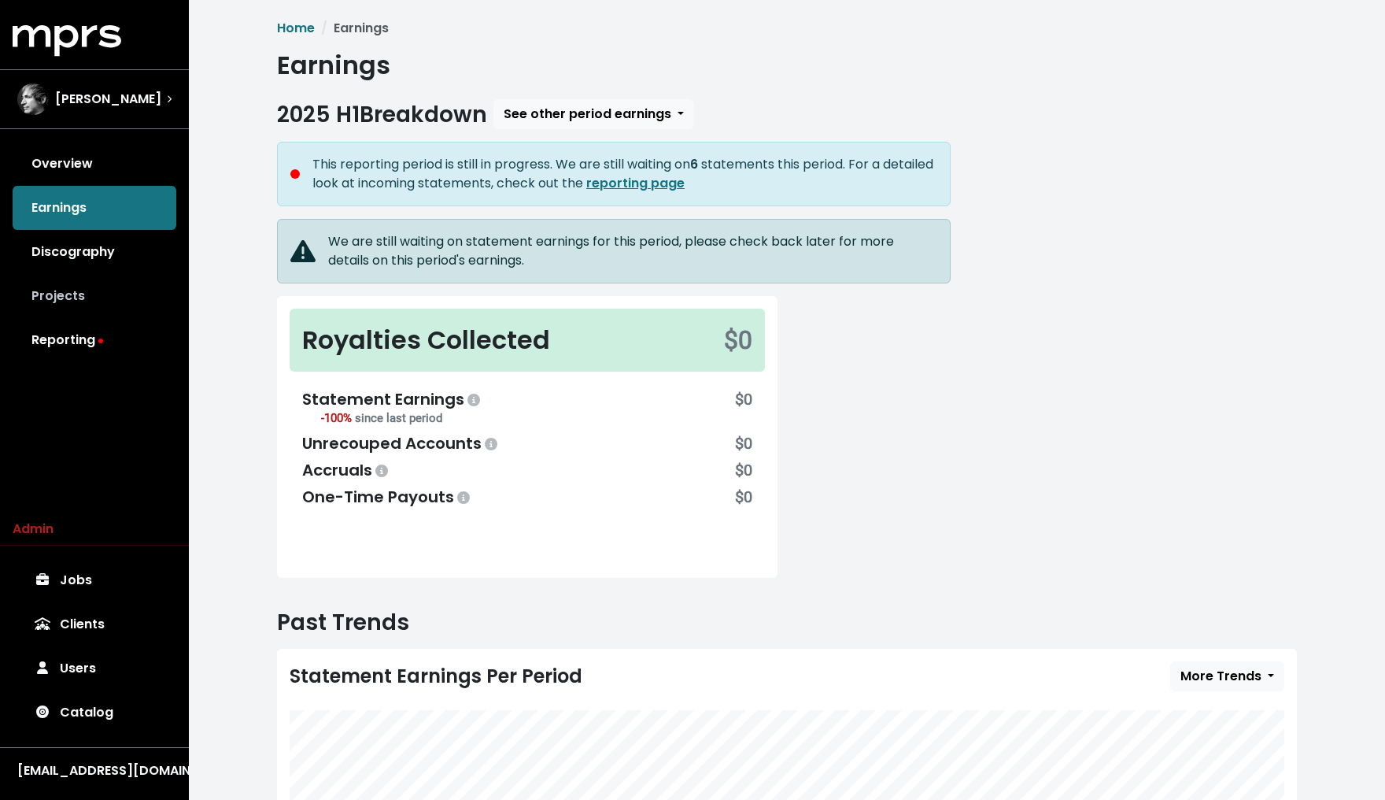
click at [77, 295] on link "Projects" at bounding box center [95, 296] width 164 height 44
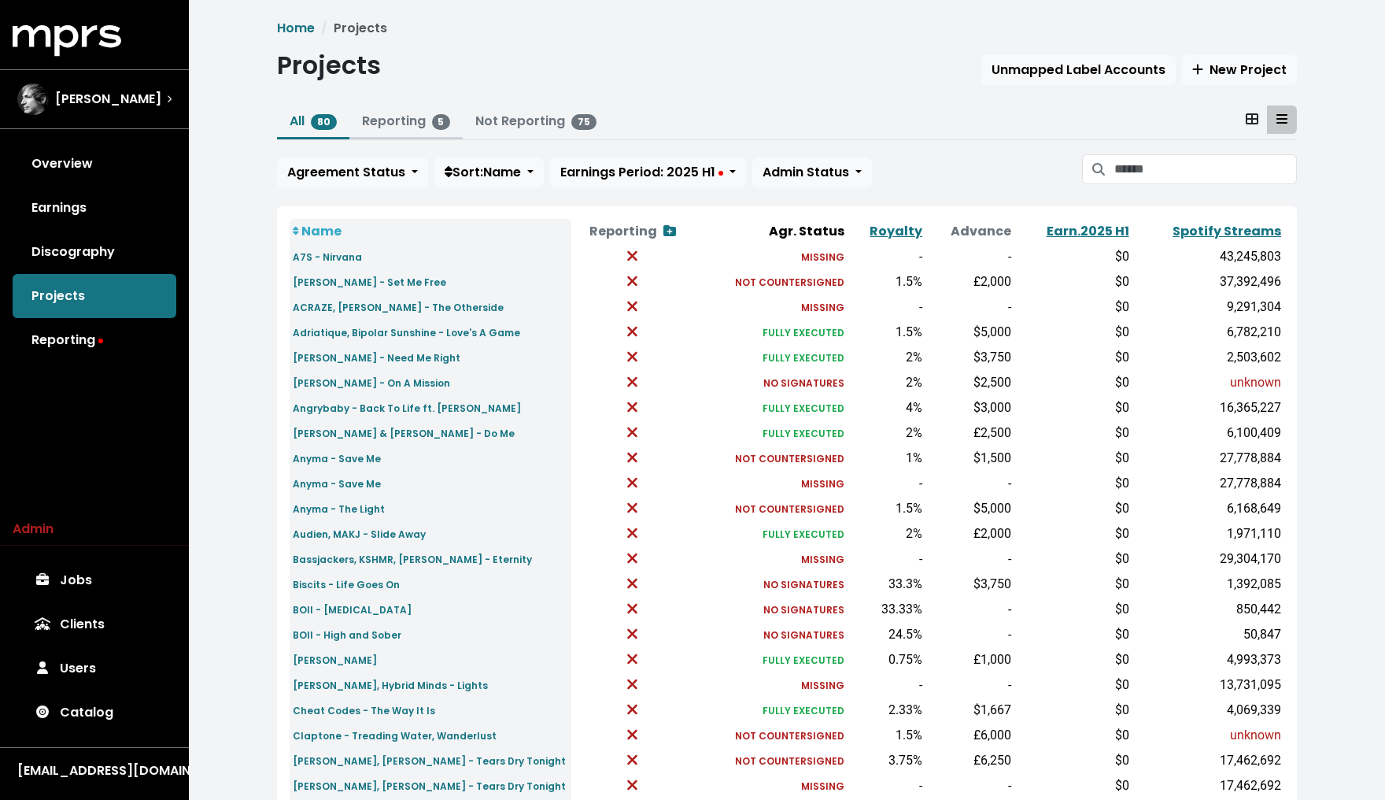
click at [409, 120] on link "Reporting 5" at bounding box center [406, 121] width 89 height 18
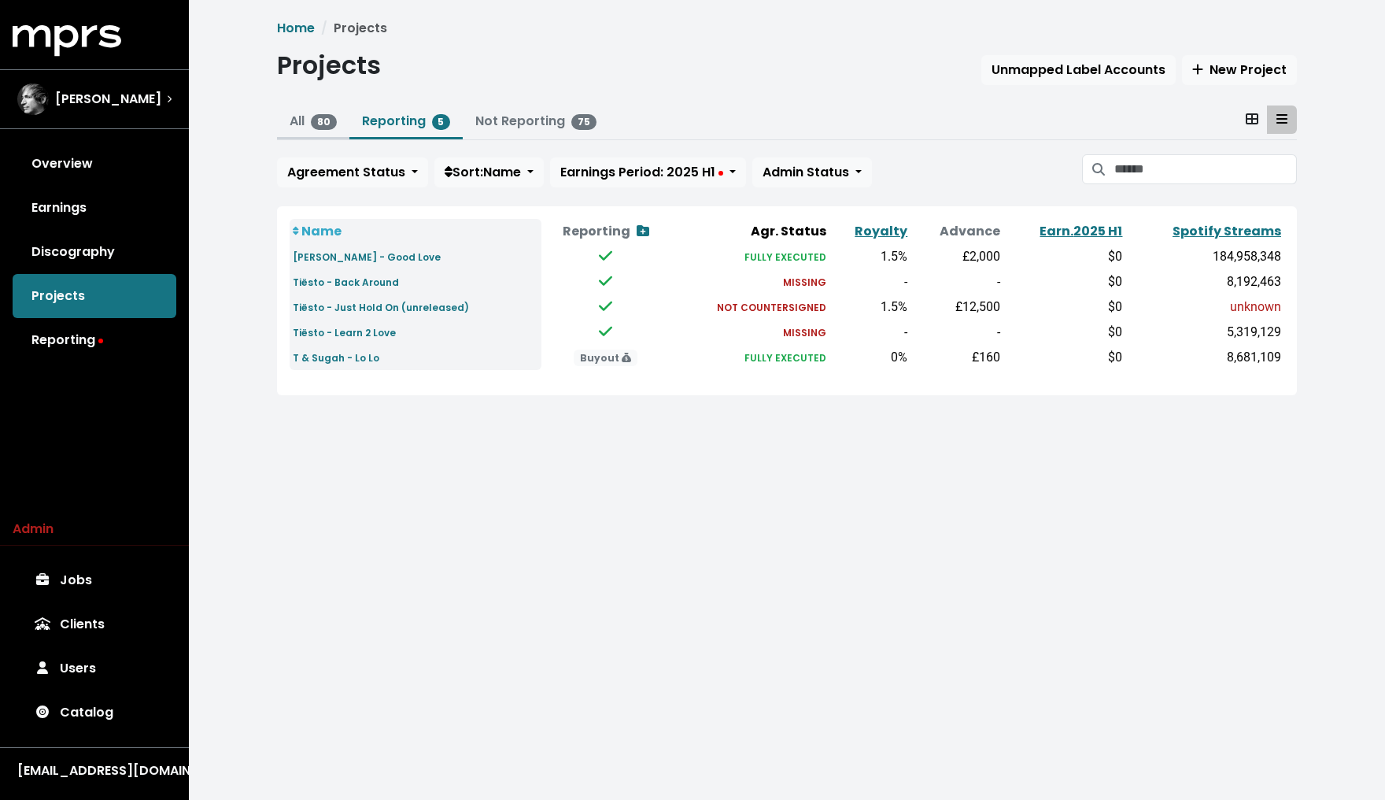
click at [291, 122] on link "All 80" at bounding box center [313, 121] width 47 height 18
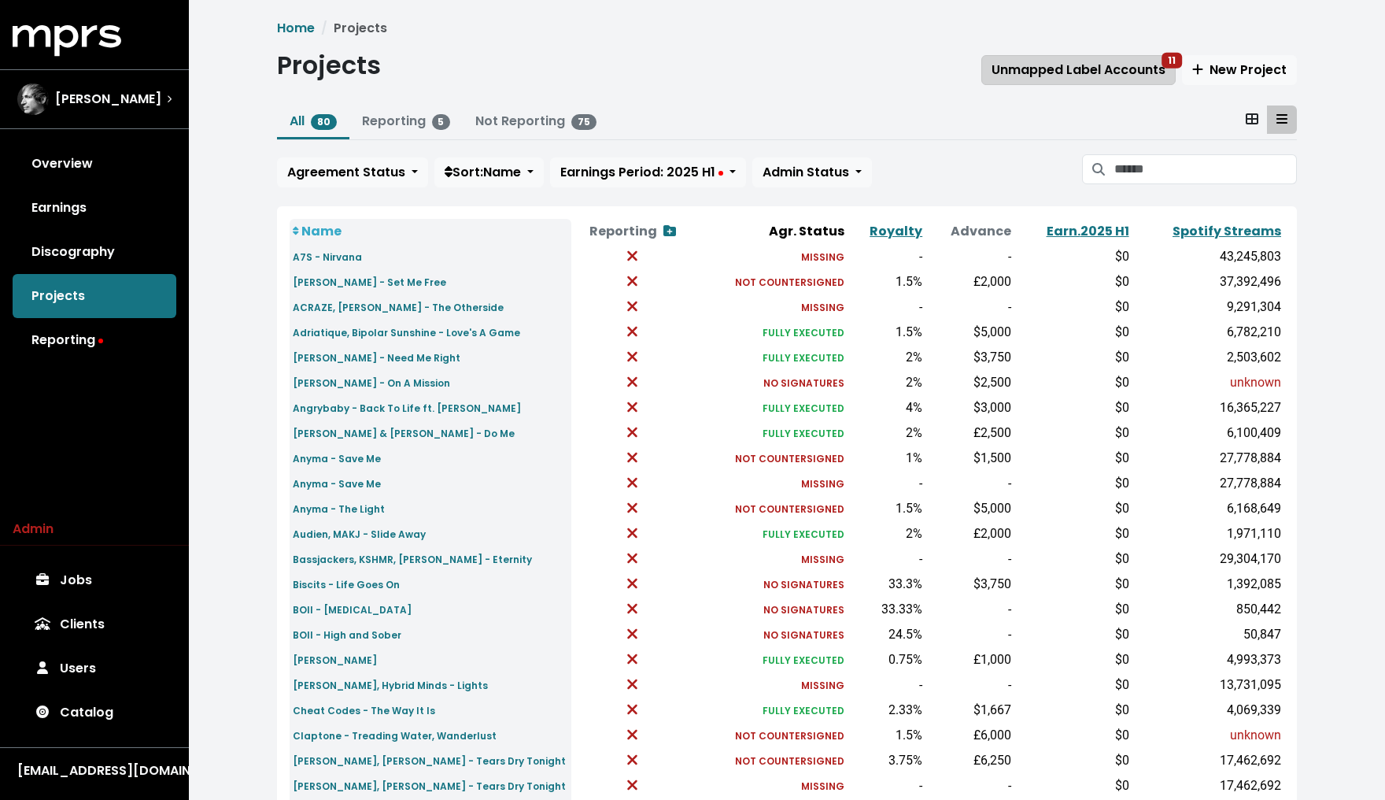
click at [1051, 76] on span "Unmapped Label Accounts 11" at bounding box center [1079, 70] width 174 height 18
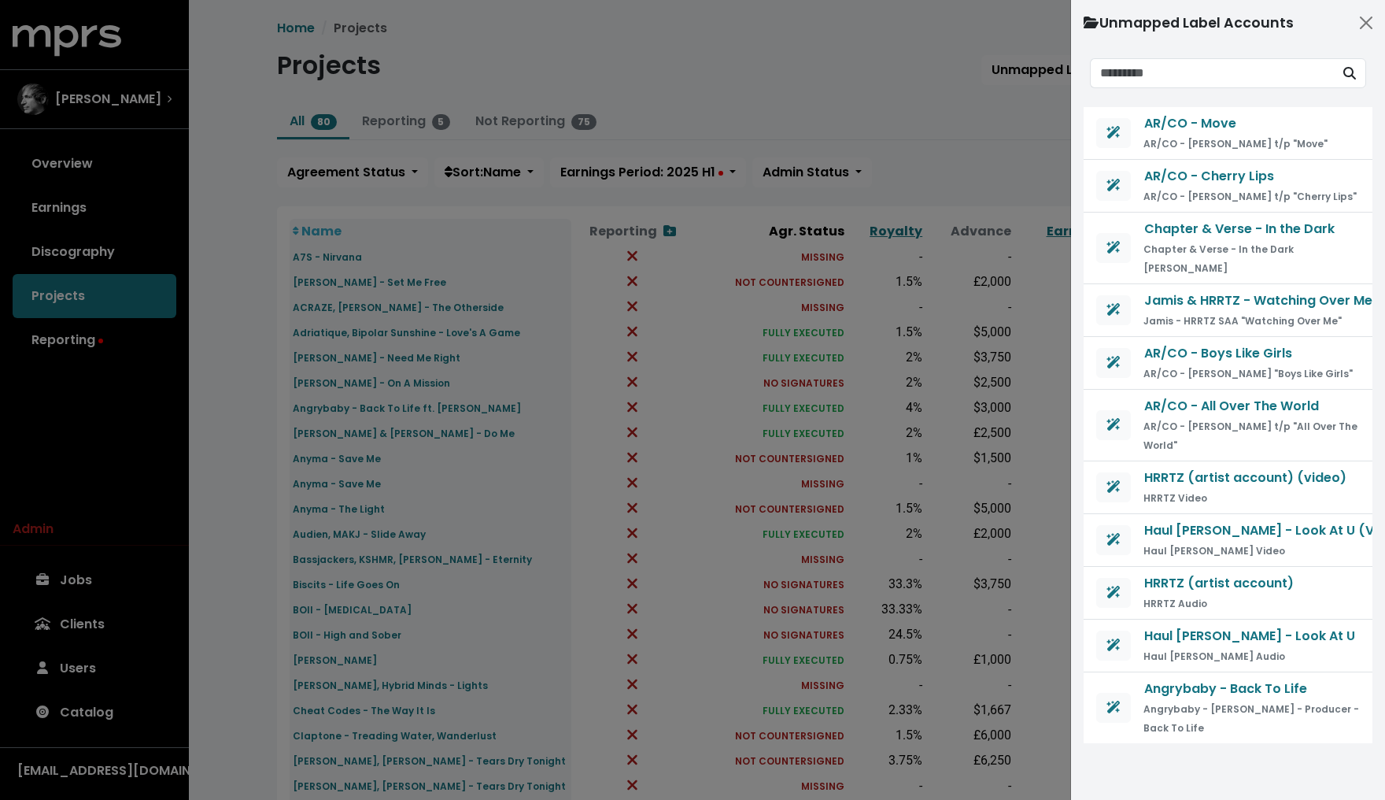
click at [886, 119] on div at bounding box center [692, 400] width 1385 height 800
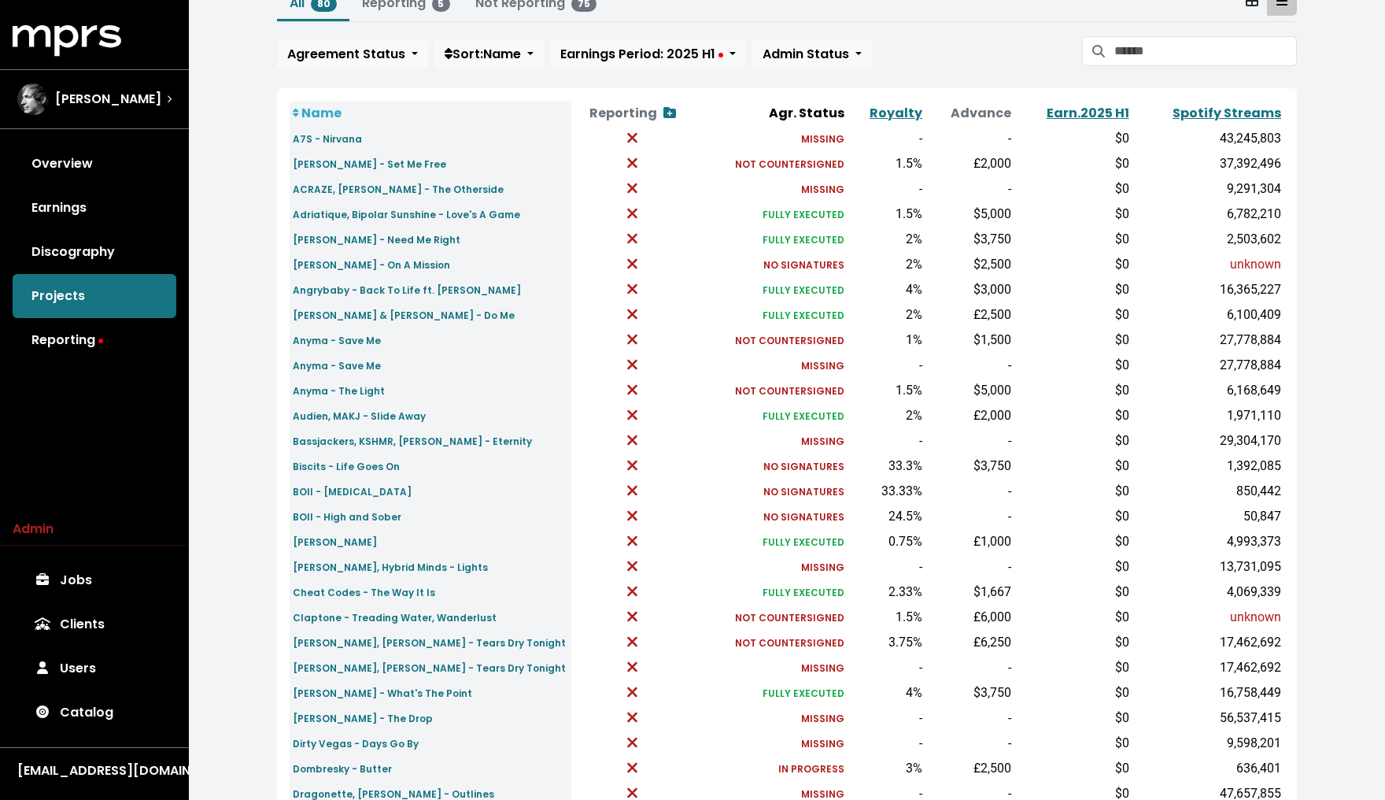
scroll to position [83, 0]
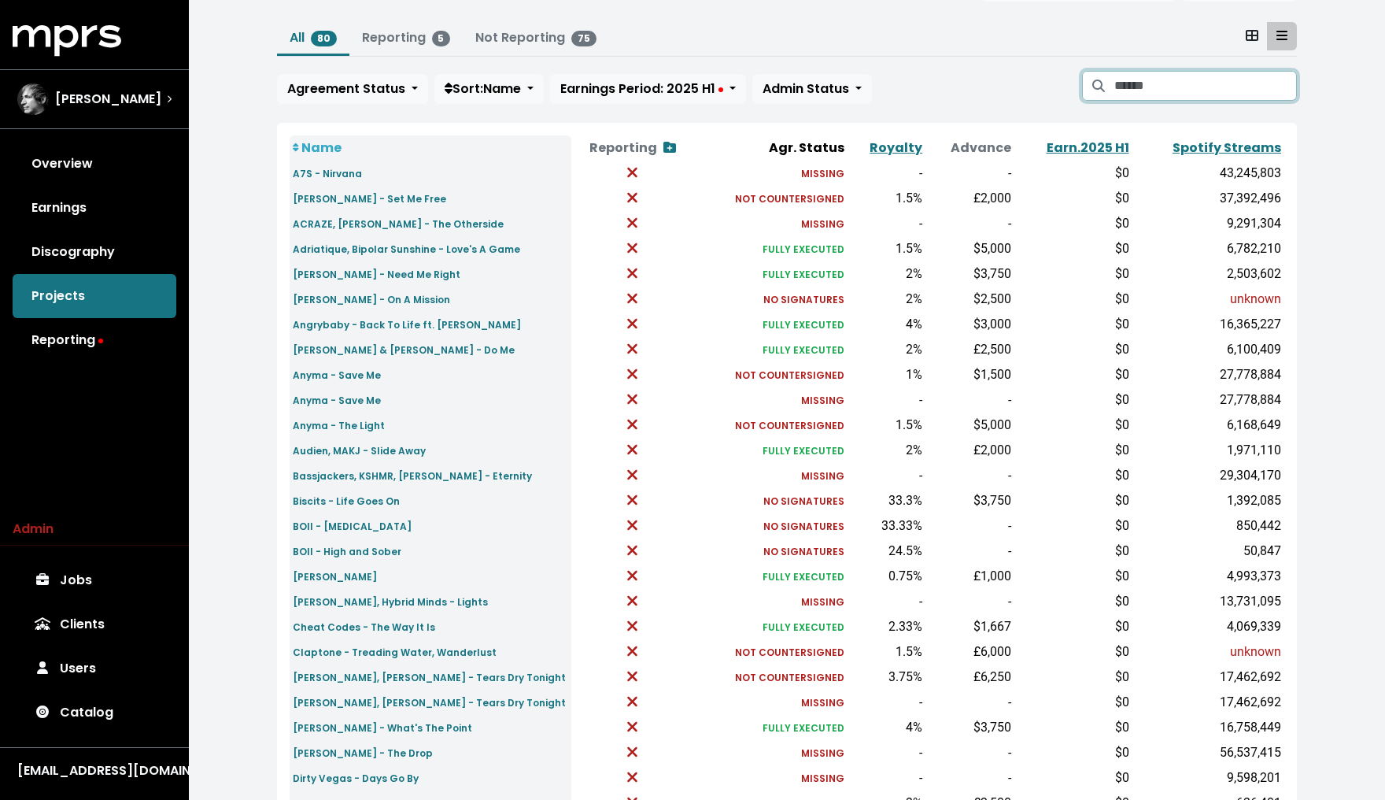
click at [1169, 94] on input "Search projects" at bounding box center [1206, 86] width 183 height 30
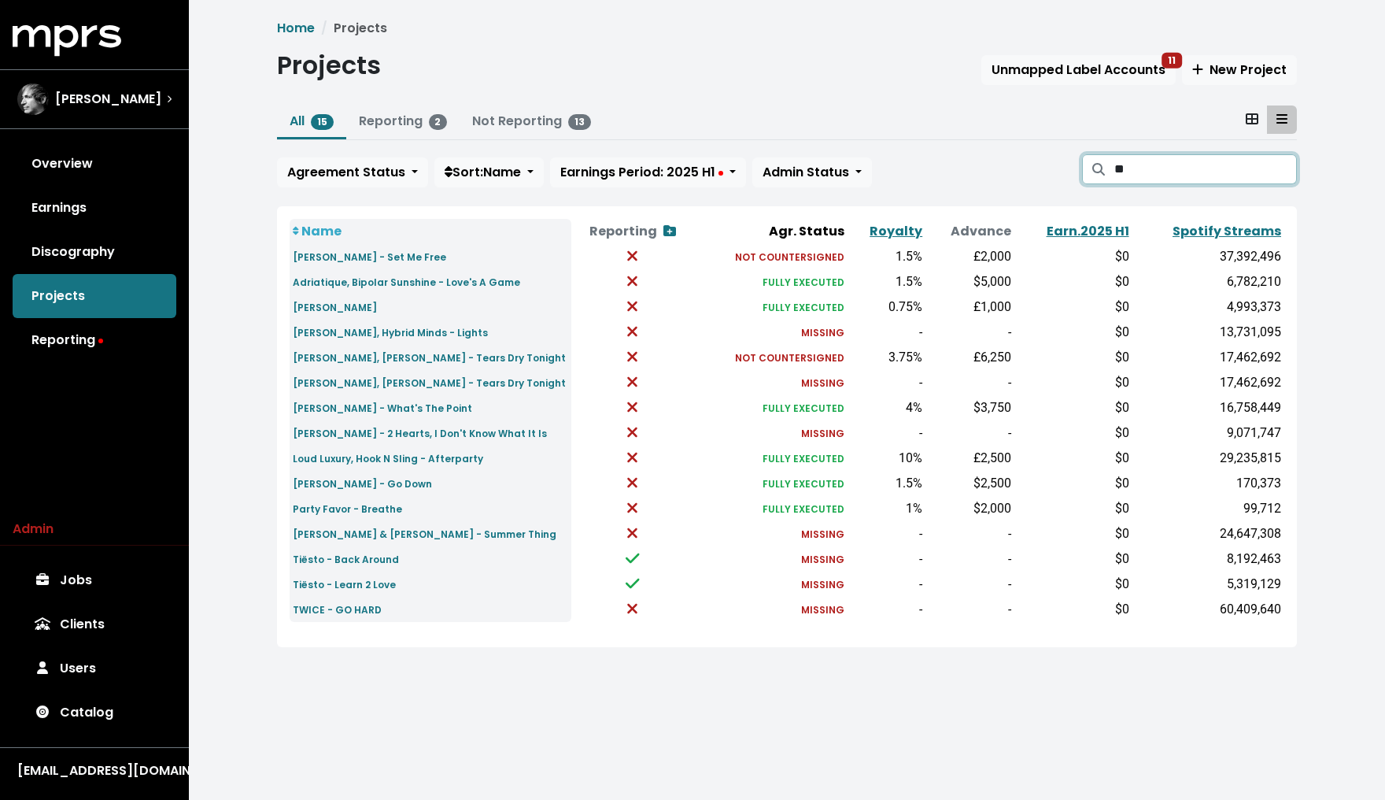
type input "*"
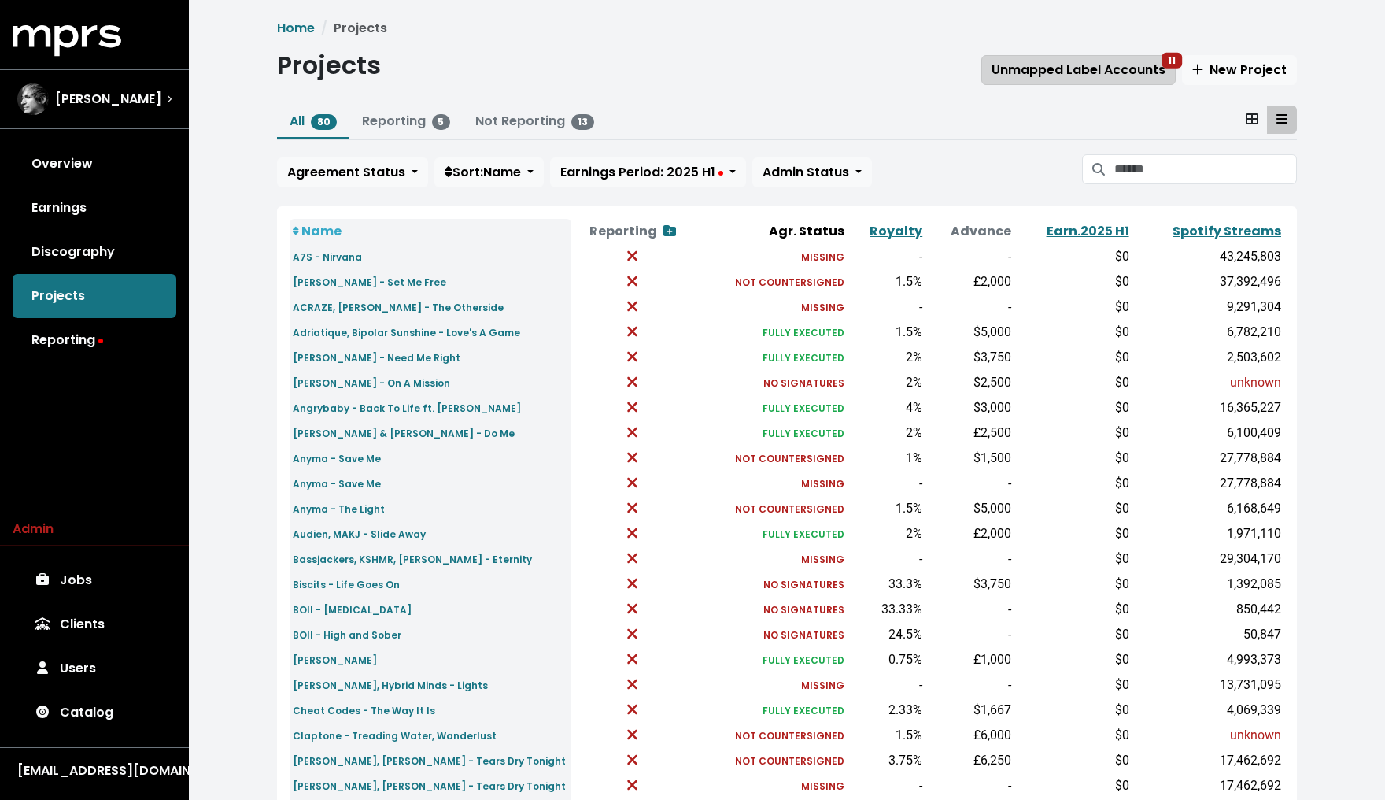
click at [1015, 64] on span "Unmapped Label Accounts 11" at bounding box center [1079, 70] width 174 height 18
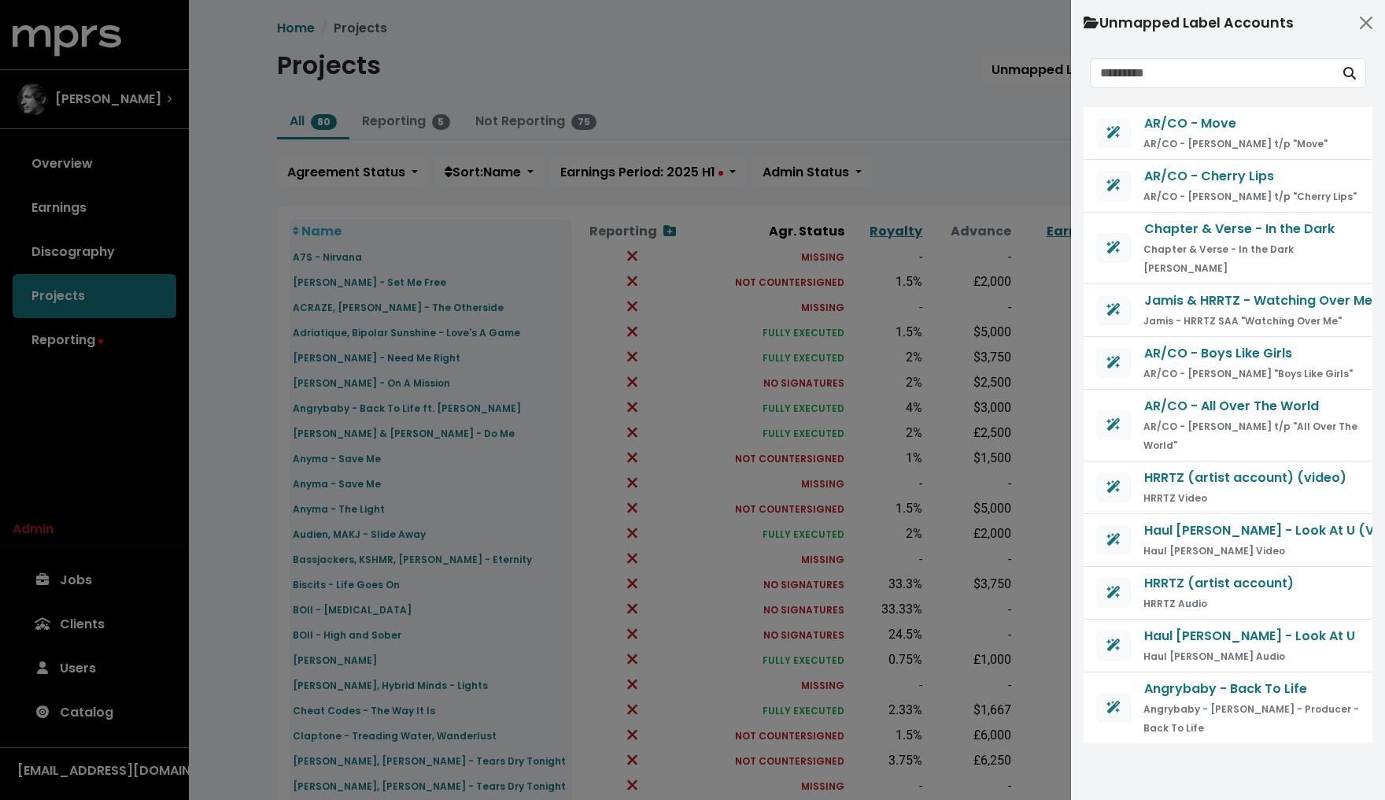
click at [983, 119] on div at bounding box center [692, 400] width 1385 height 800
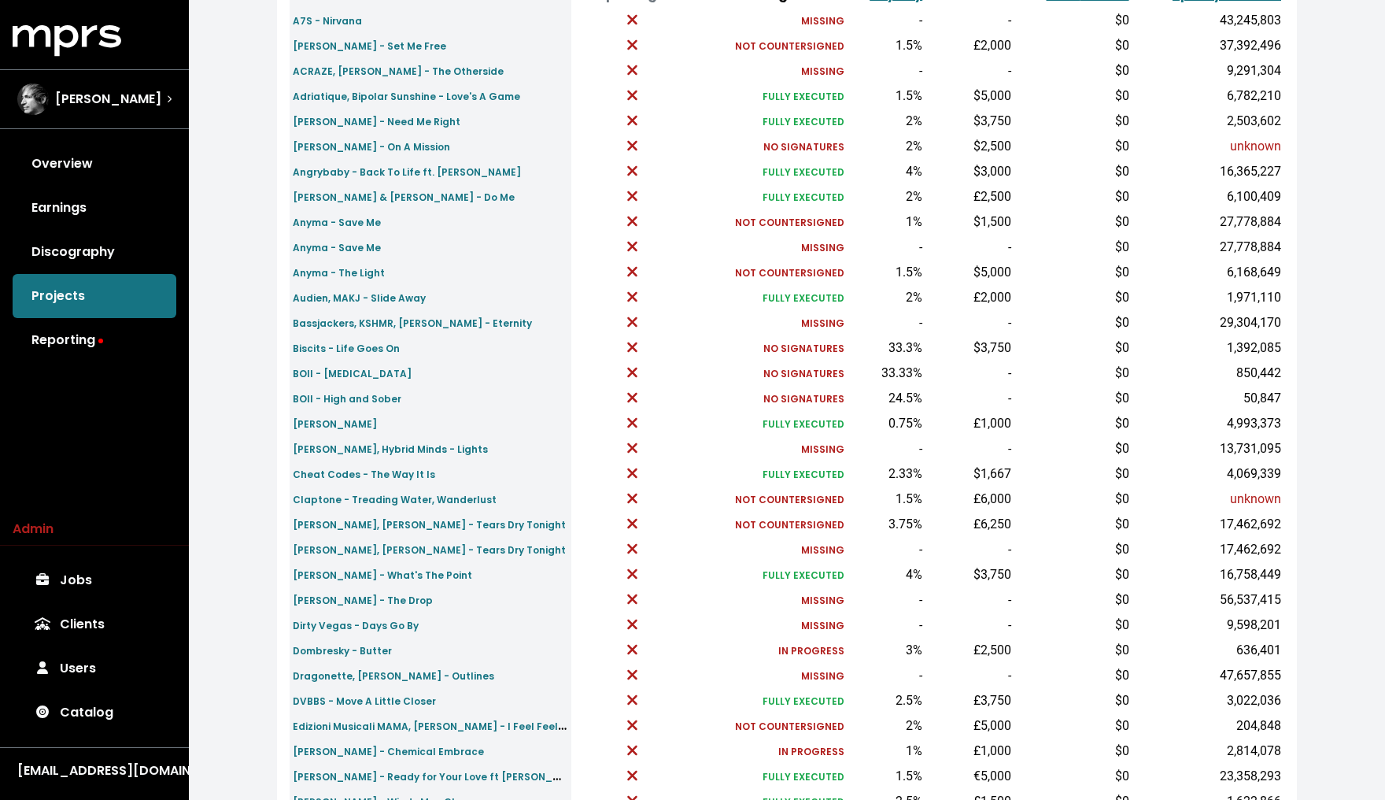
scroll to position [237, 0]
click at [86, 271] on link "Discography" at bounding box center [95, 252] width 164 height 44
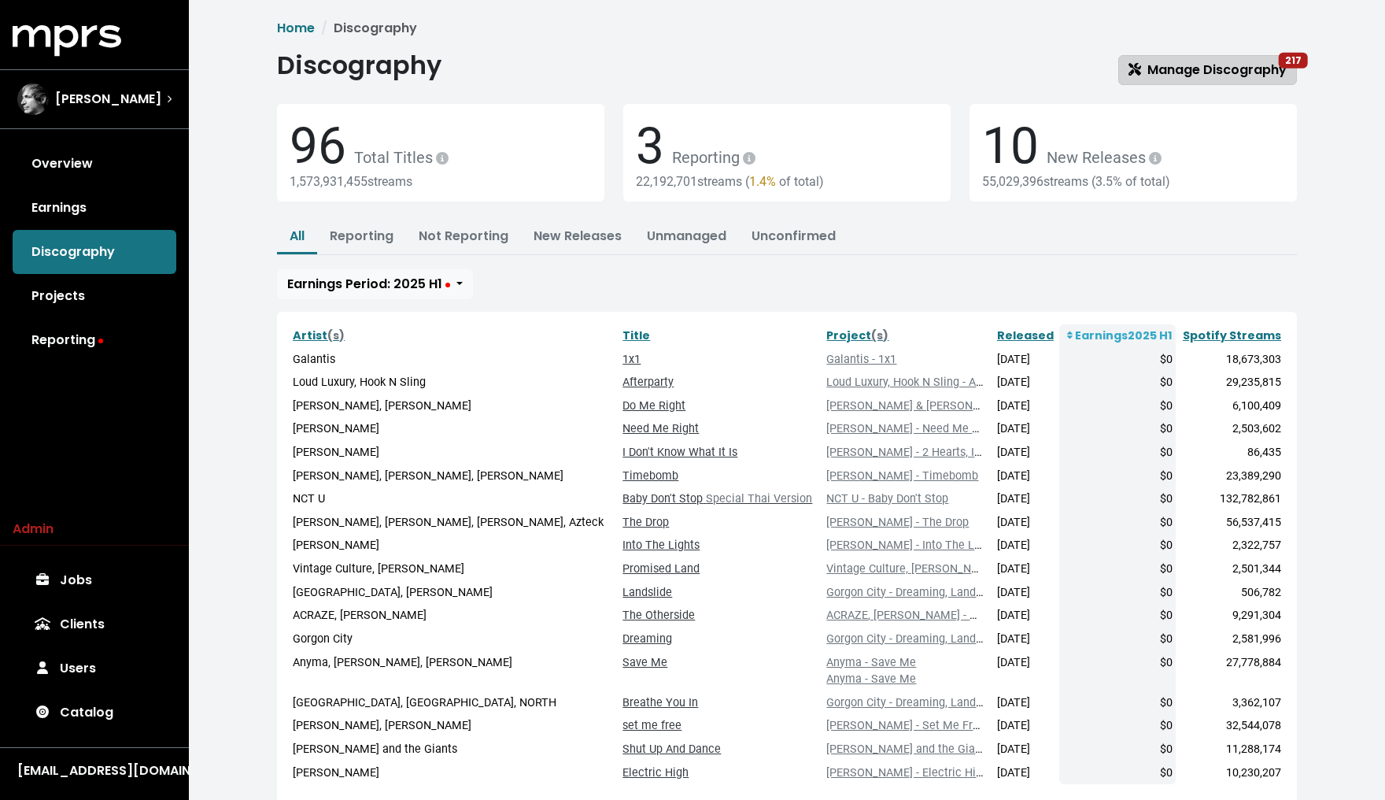
click at [1155, 76] on span "Manage Discography 217" at bounding box center [1208, 70] width 158 height 18
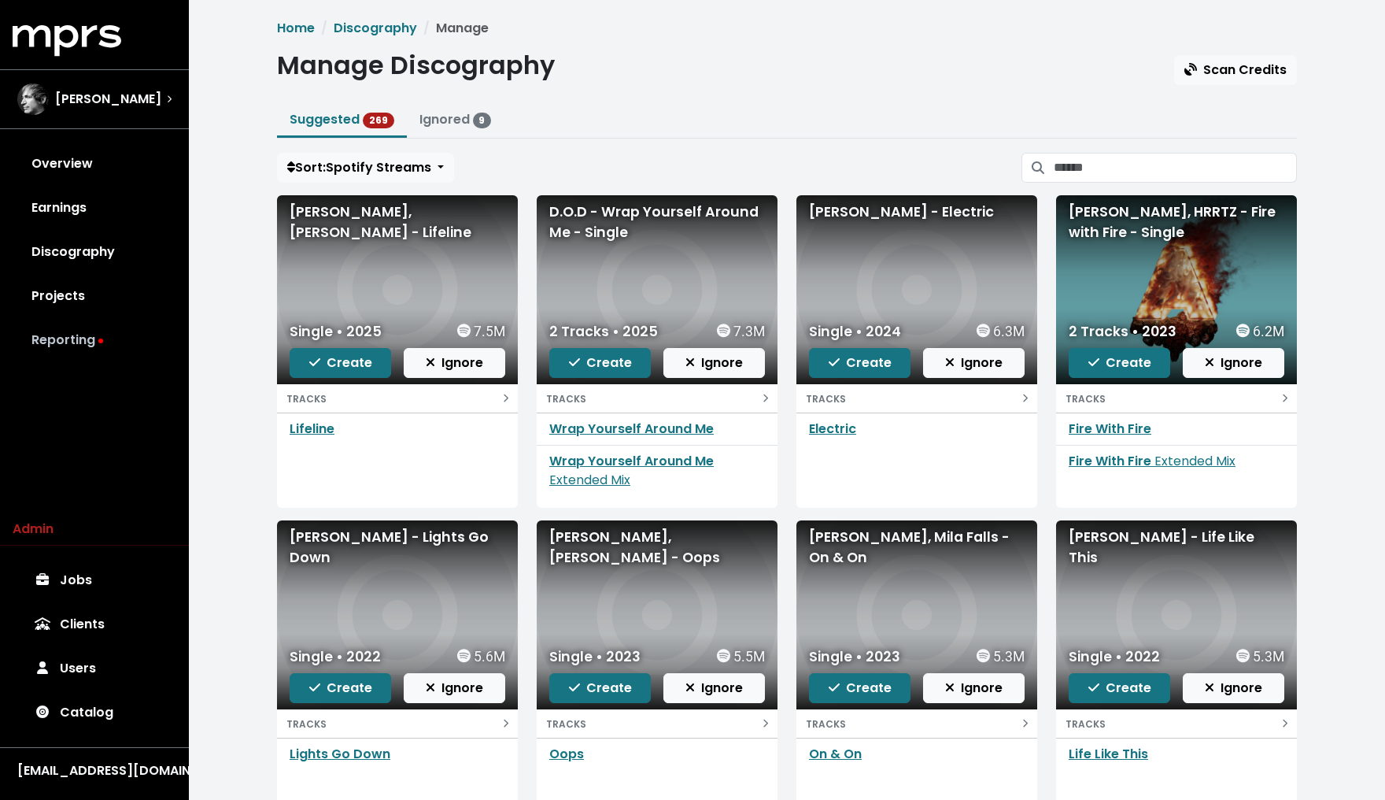
click at [70, 328] on link "Reporting" at bounding box center [95, 340] width 164 height 44
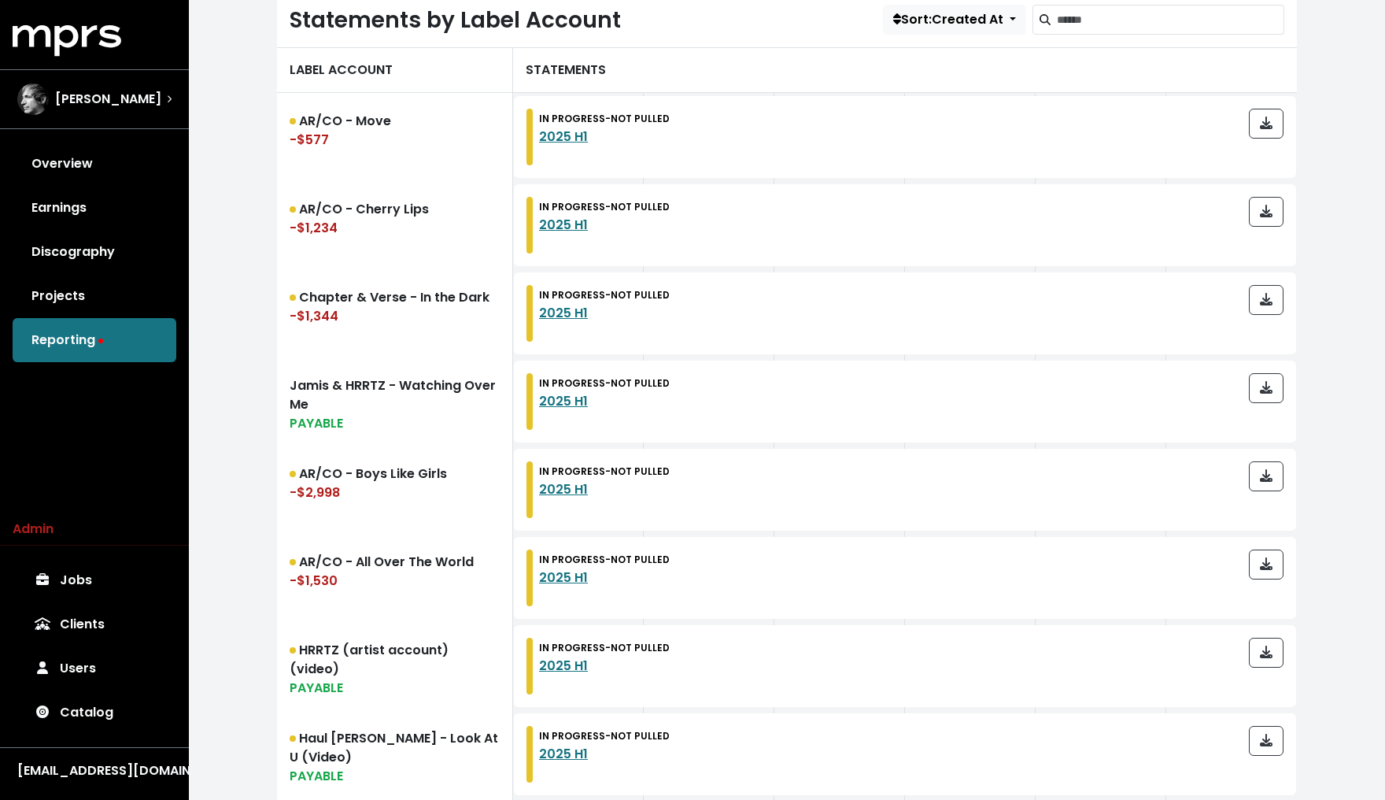
scroll to position [483, 0]
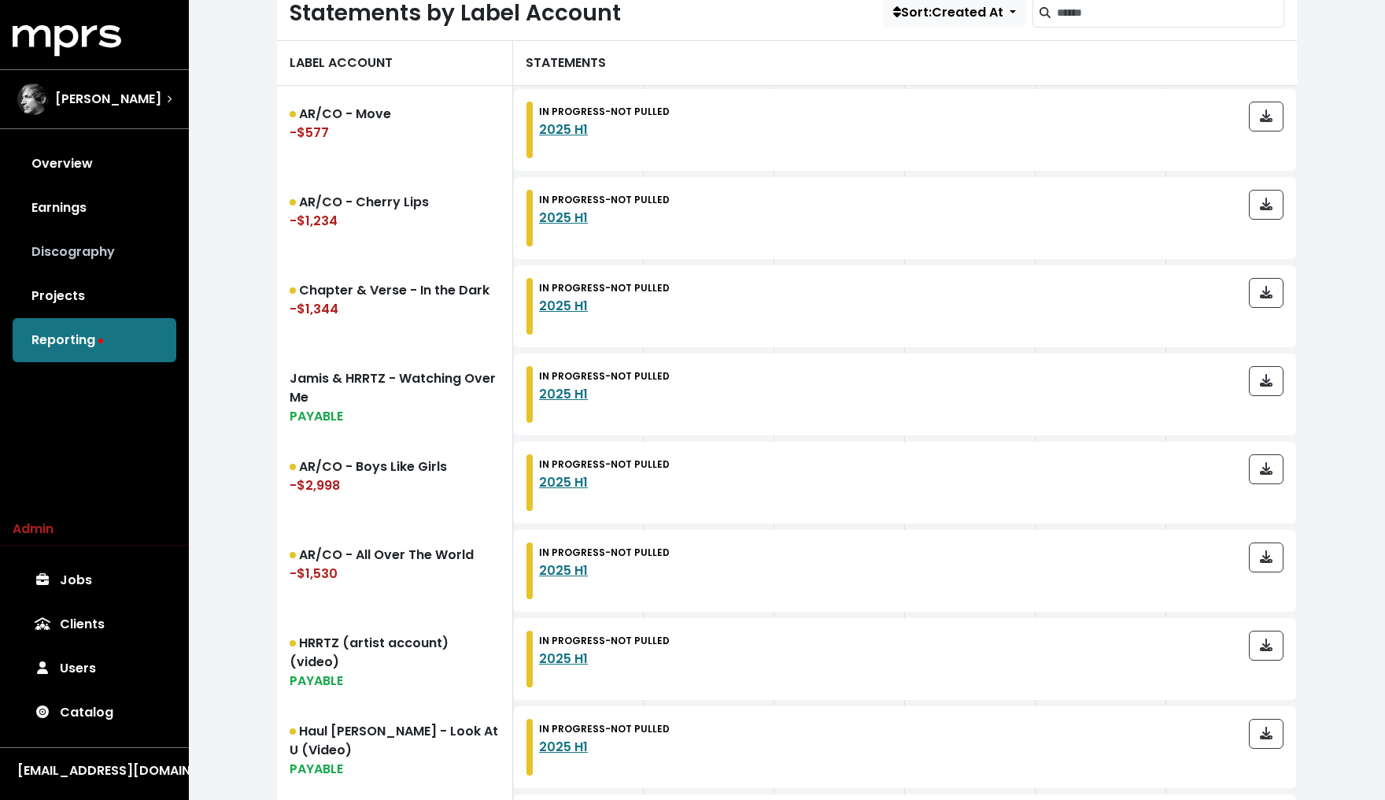
click at [113, 264] on link "Discography" at bounding box center [95, 252] width 164 height 44
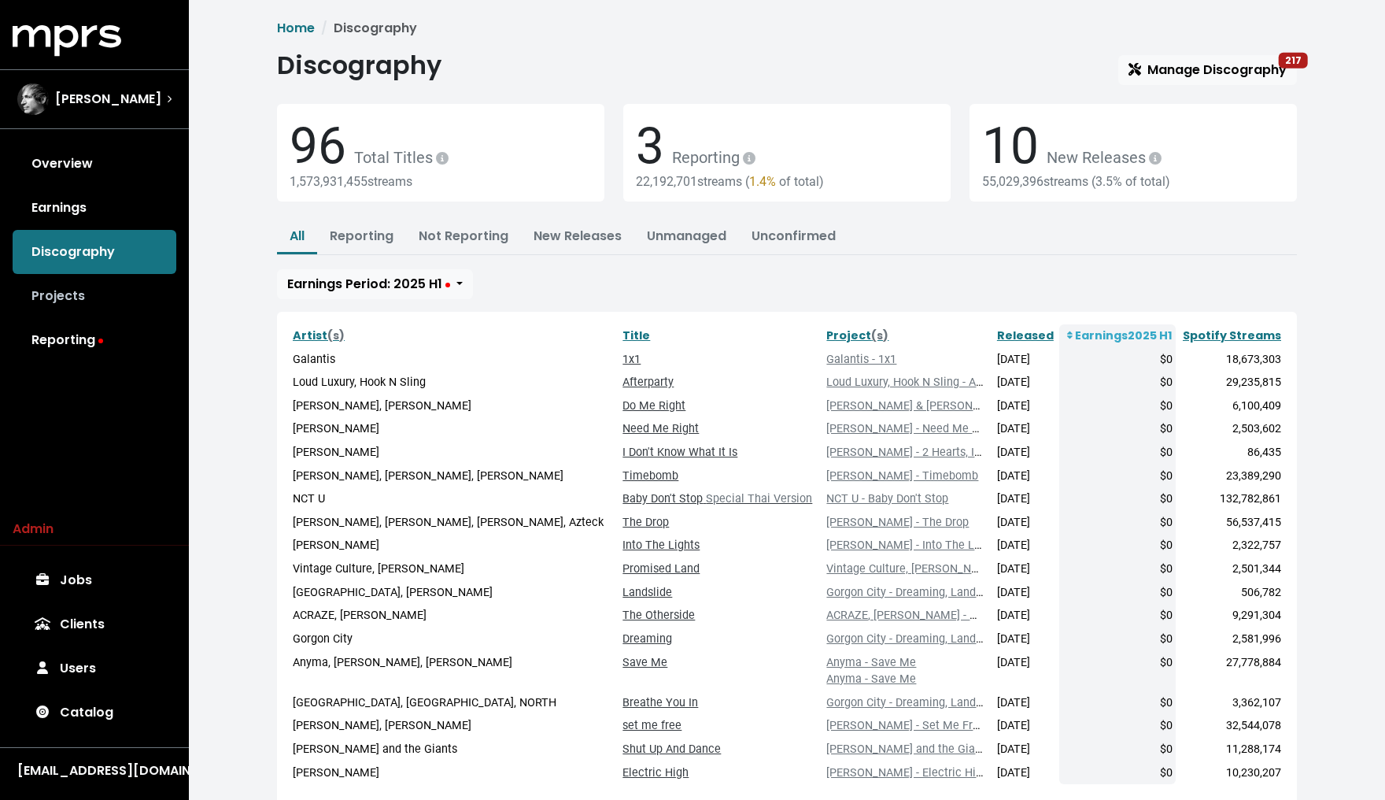
click at [87, 290] on link "Projects" at bounding box center [95, 296] width 164 height 44
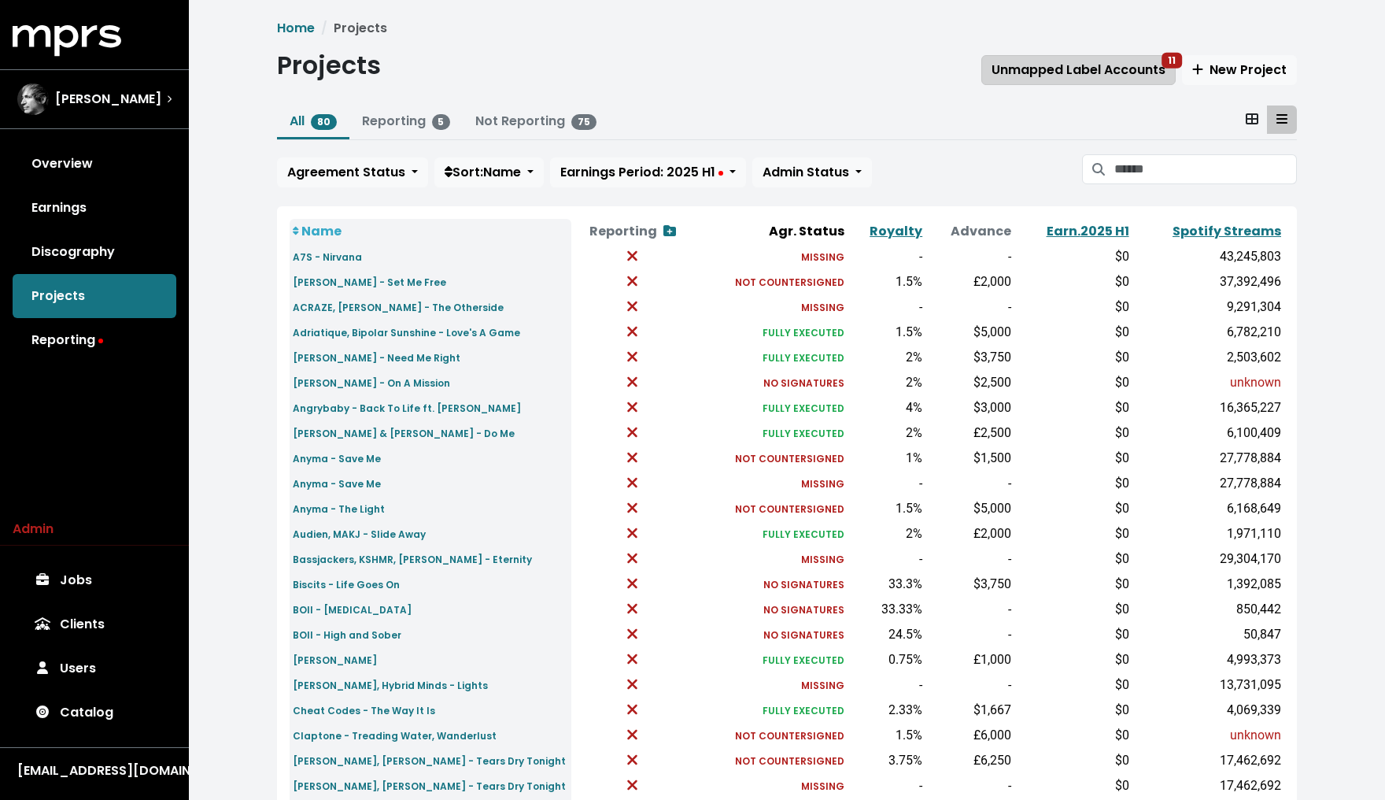
click at [1110, 73] on span "Unmapped Label Accounts 11" at bounding box center [1079, 70] width 174 height 18
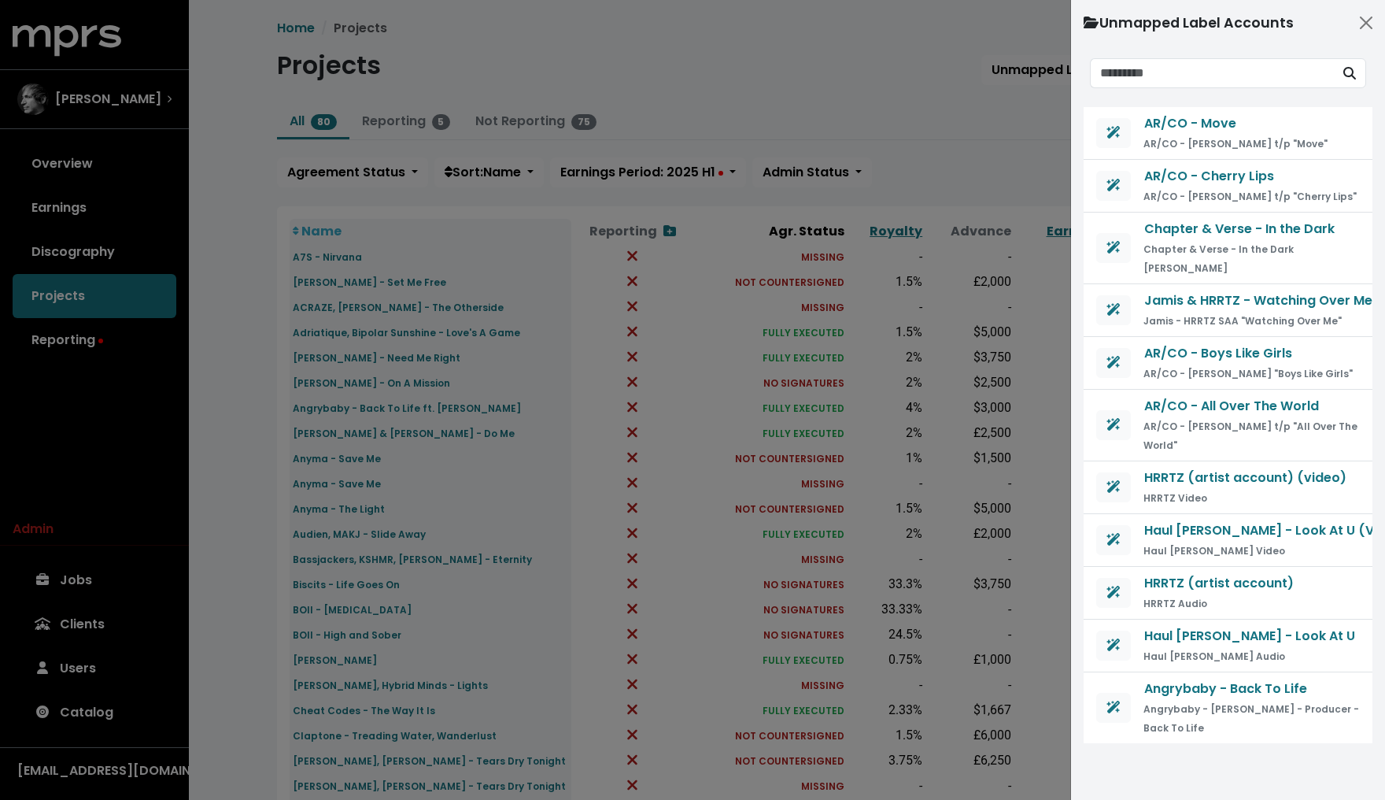
click at [942, 132] on div at bounding box center [692, 400] width 1385 height 800
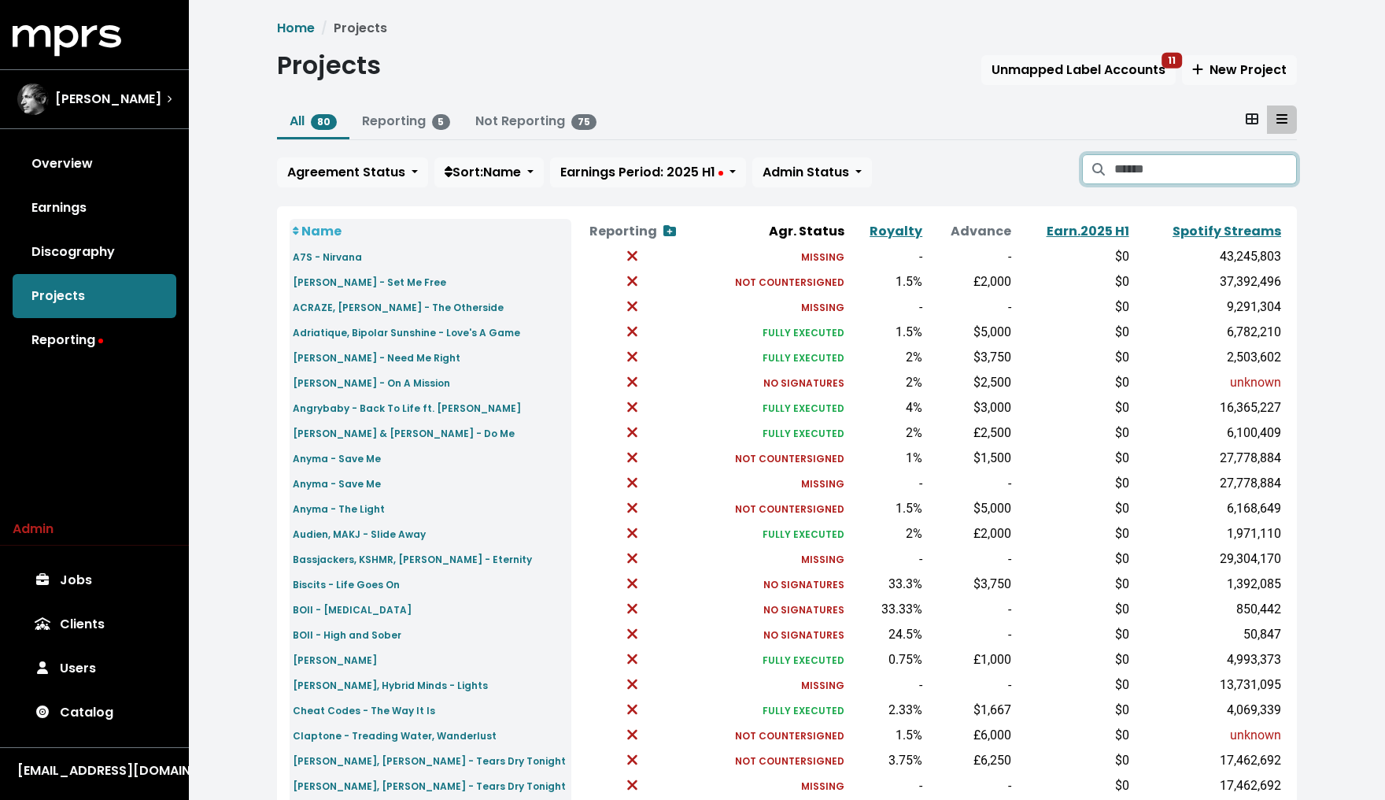
click at [1162, 167] on input "Search projects" at bounding box center [1206, 169] width 183 height 30
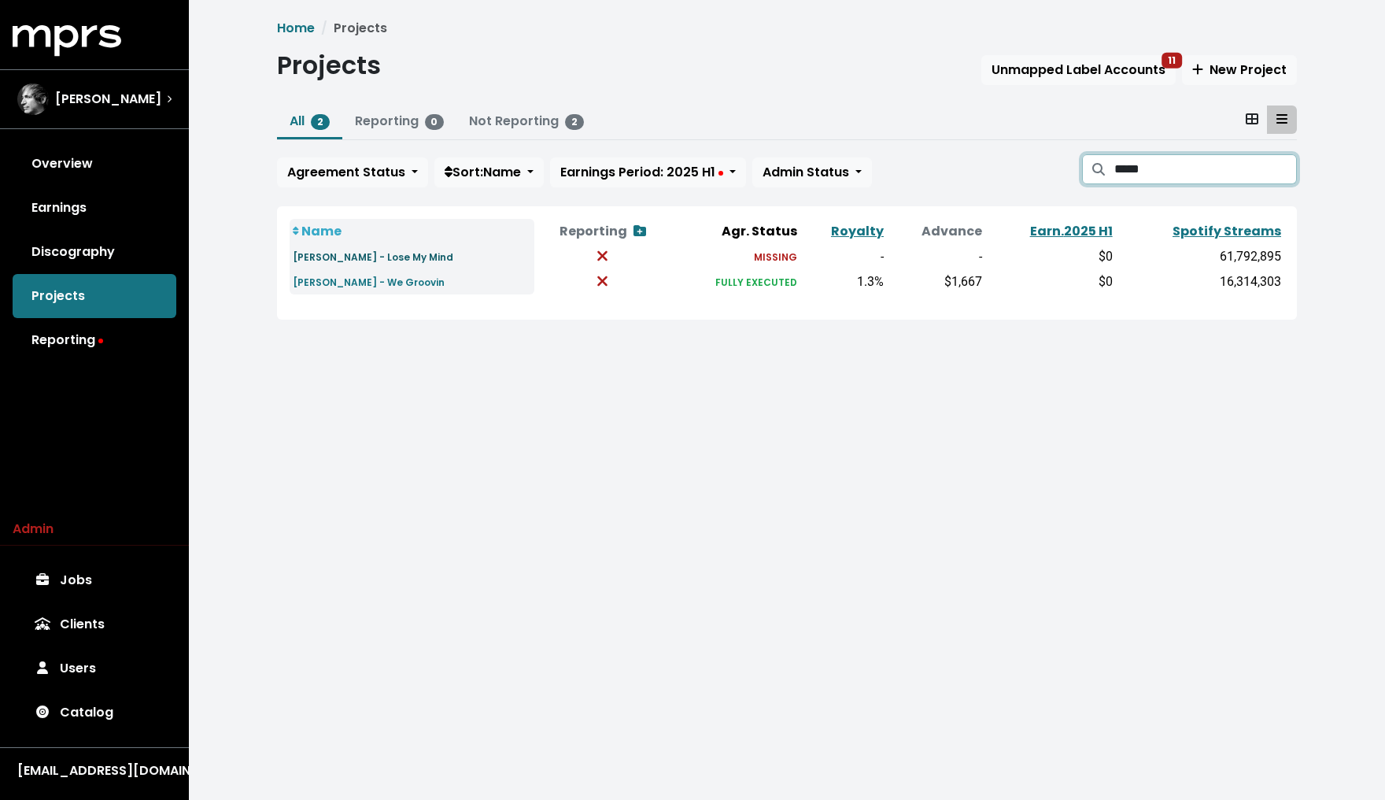
type input "*****"
click at [397, 250] on small "[PERSON_NAME] - Lose My Mind" at bounding box center [373, 256] width 161 height 13
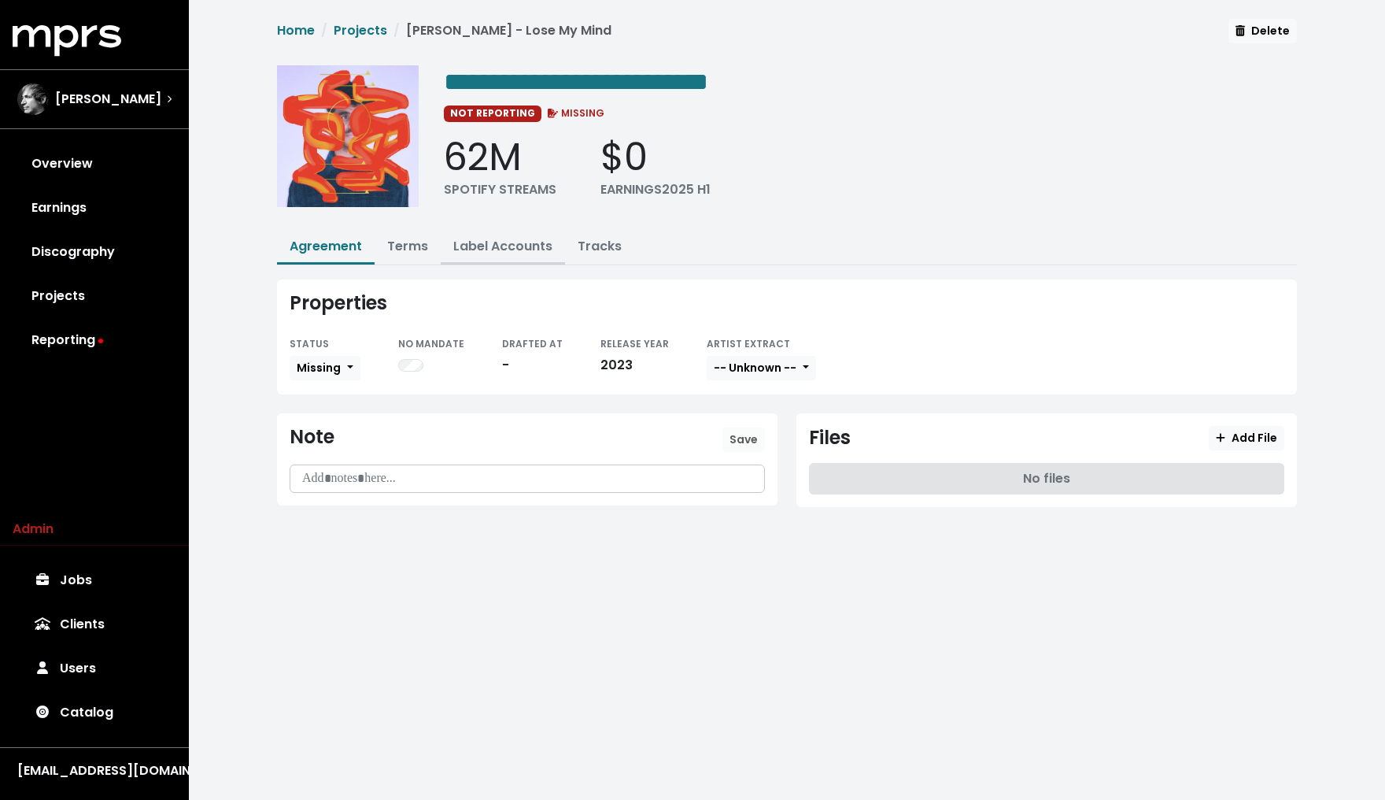
click at [531, 237] on link "Label Accounts" at bounding box center [502, 246] width 99 height 18
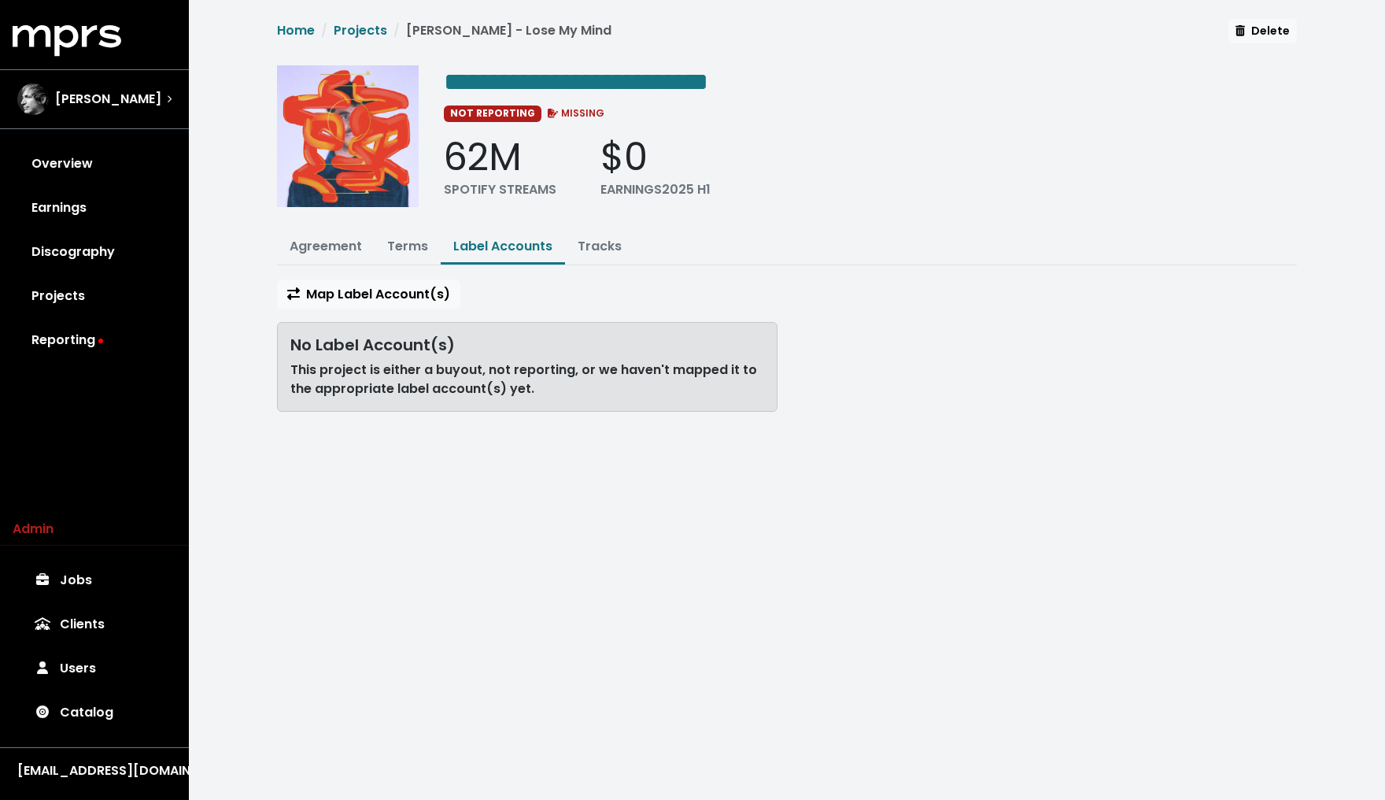
click at [405, 311] on div "Map Label Account(s) No Label Account(s) This project is either a buyout, not r…" at bounding box center [528, 351] width 520 height 145
click at [409, 292] on span "Map Label Account(s)" at bounding box center [368, 294] width 163 height 18
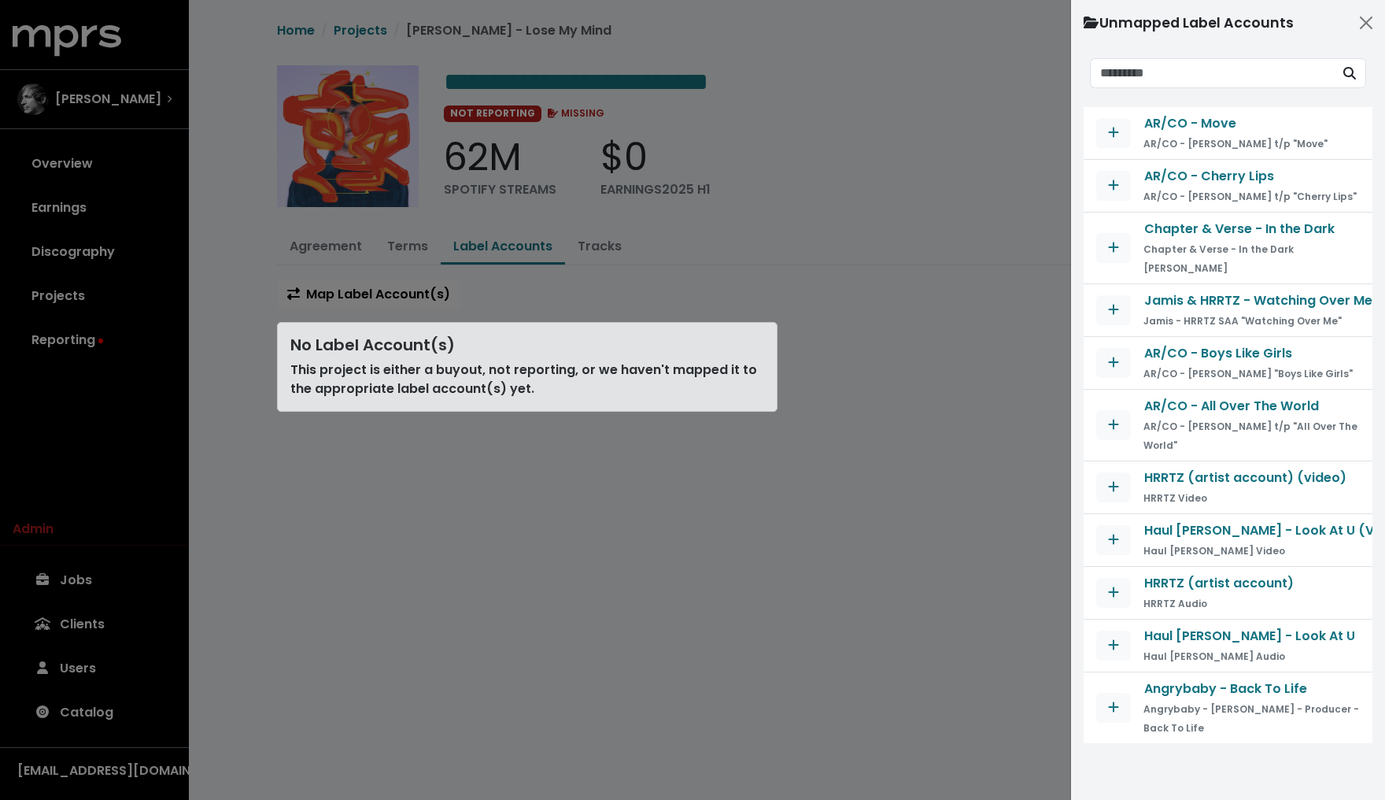
click at [913, 277] on div at bounding box center [692, 400] width 1385 height 800
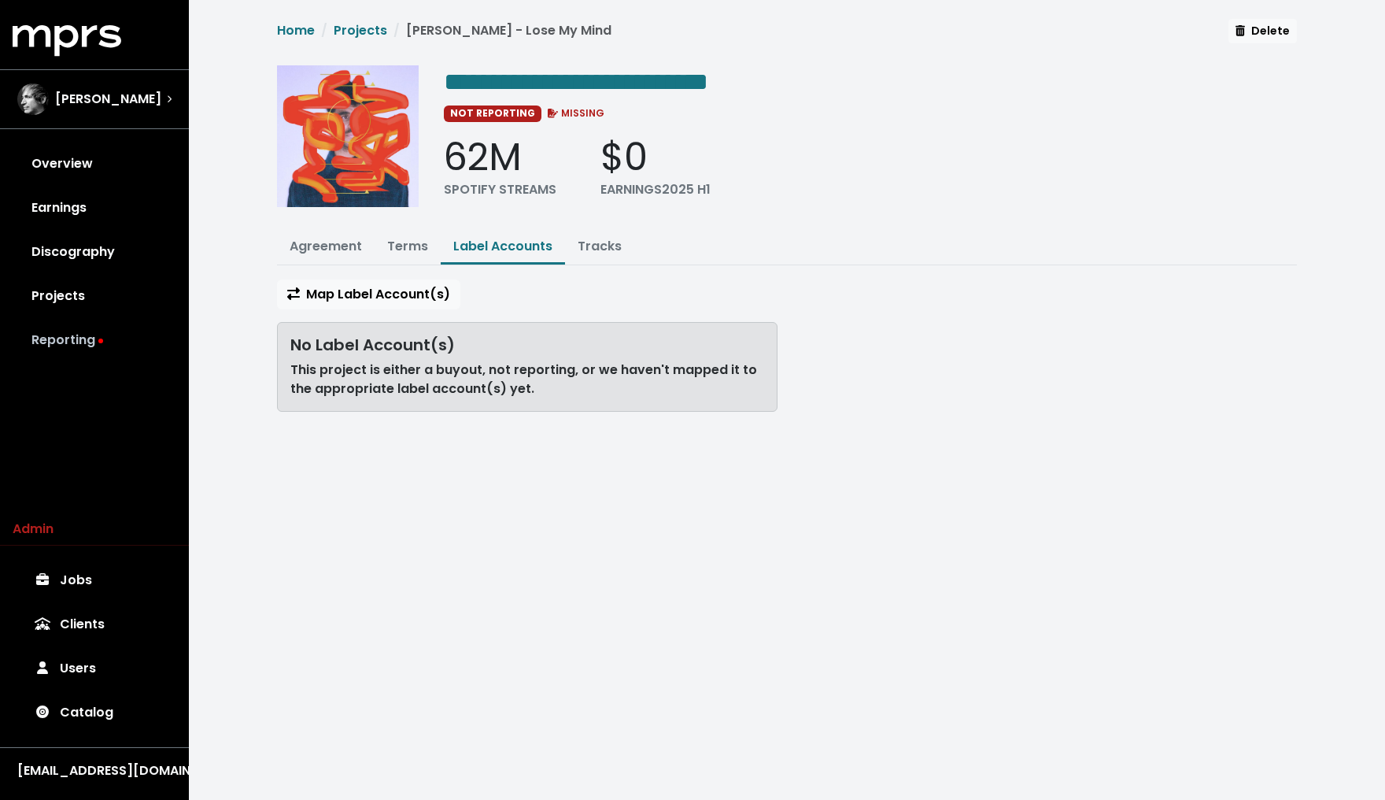
click at [102, 328] on link "Reporting" at bounding box center [95, 340] width 164 height 44
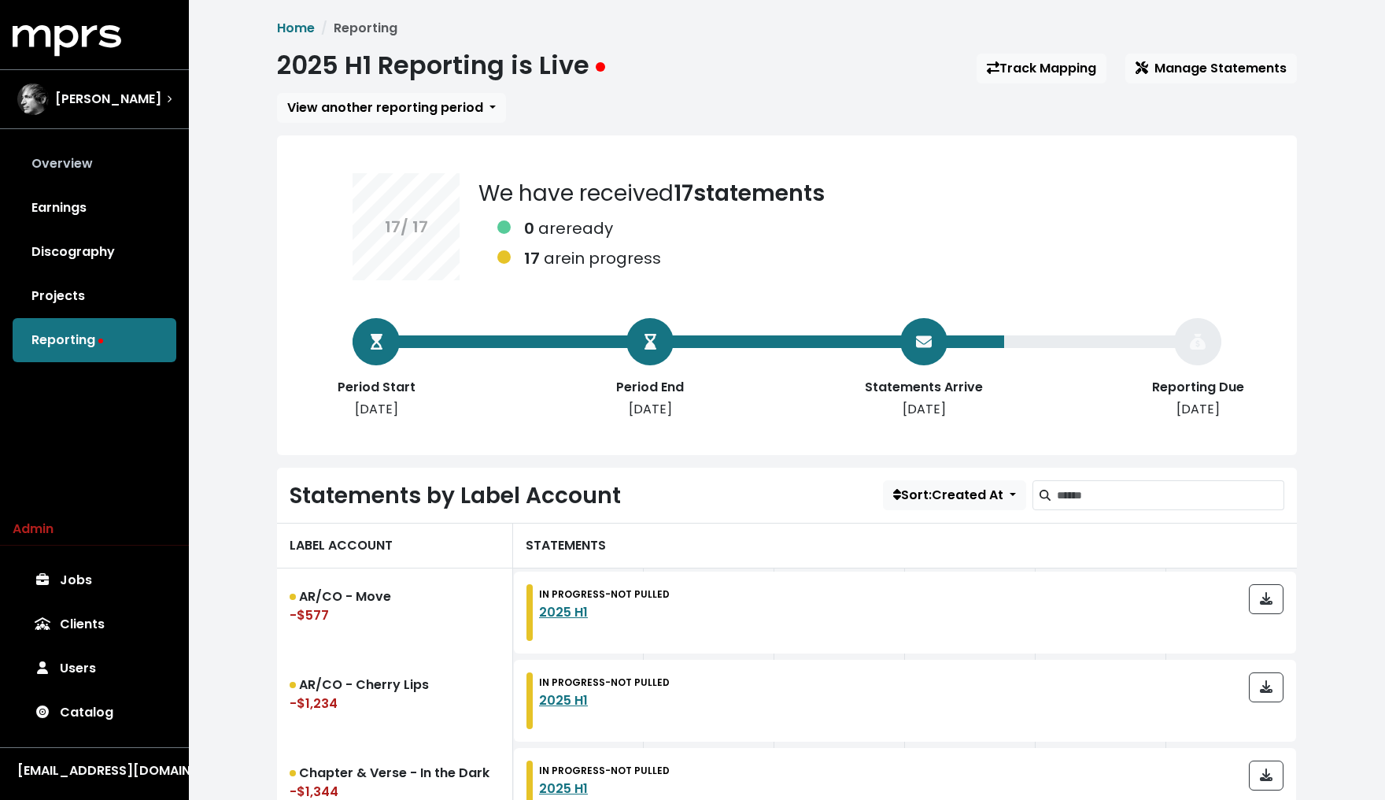
click at [82, 159] on link "Overview" at bounding box center [95, 164] width 164 height 44
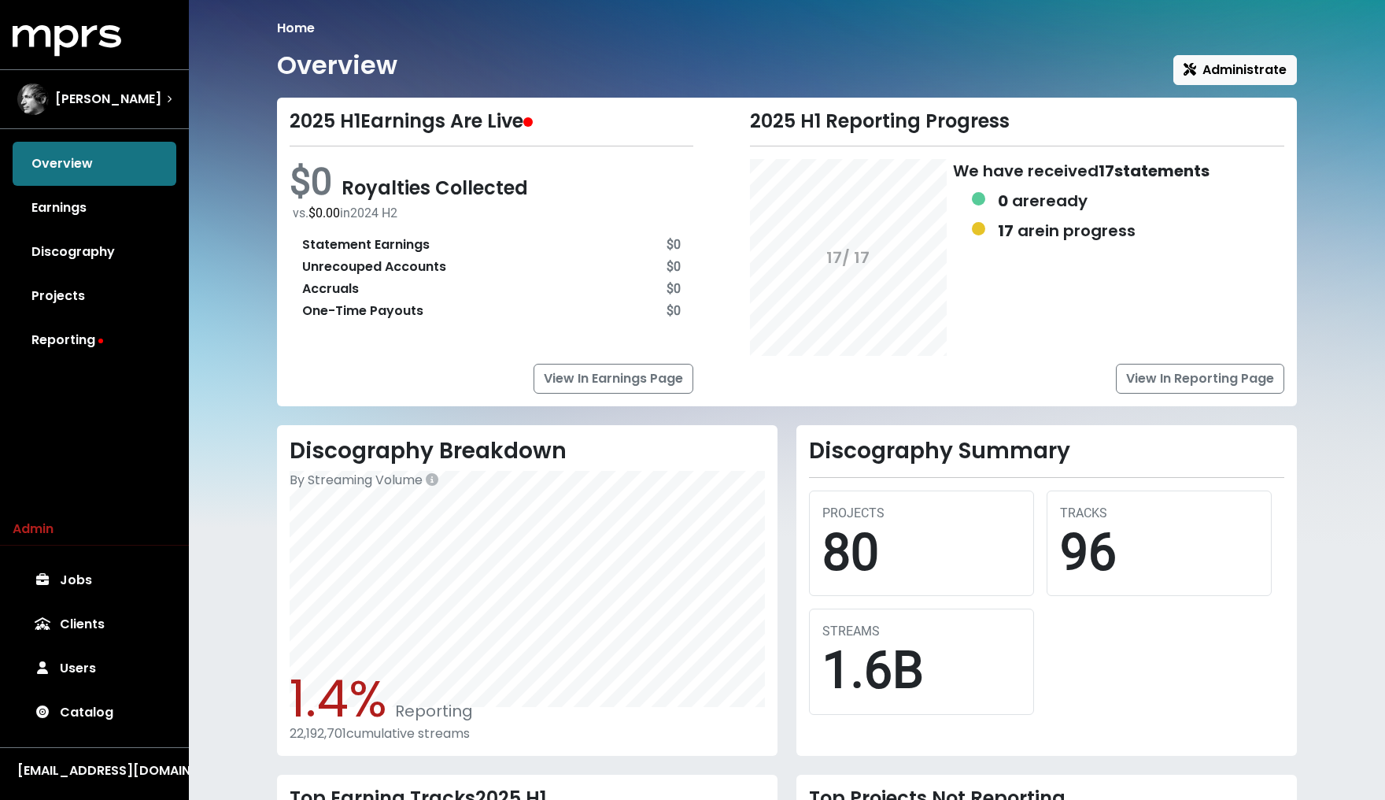
click at [329, 52] on h1 "Overview" at bounding box center [337, 65] width 120 height 30
